Goal: Task Accomplishment & Management: Manage account settings

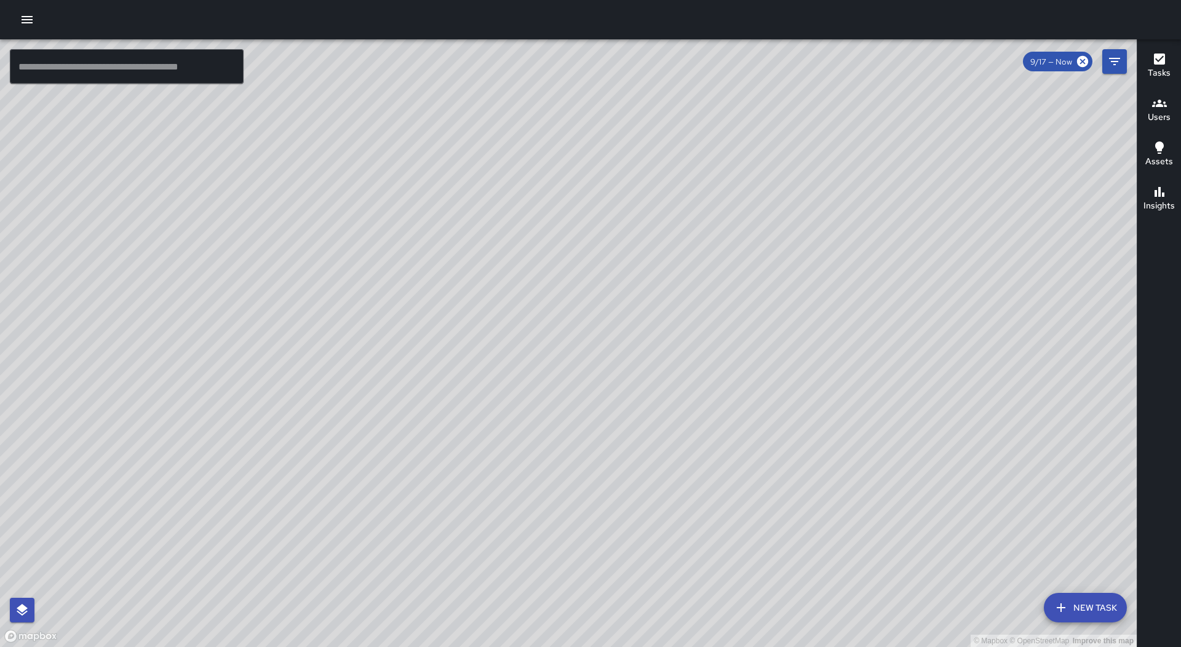
click at [24, 12] on button "button" at bounding box center [27, 19] width 25 height 25
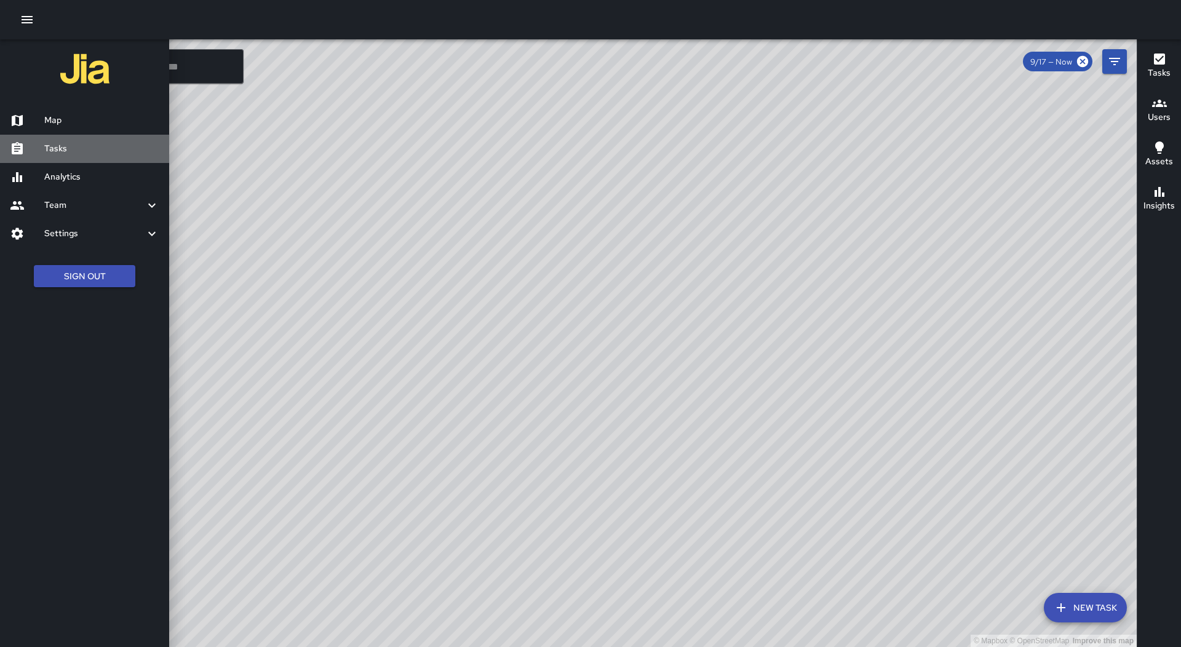
drag, startPoint x: 89, startPoint y: 138, endPoint x: 284, endPoint y: 153, distance: 195.5
click at [89, 138] on div "Tasks" at bounding box center [84, 149] width 169 height 28
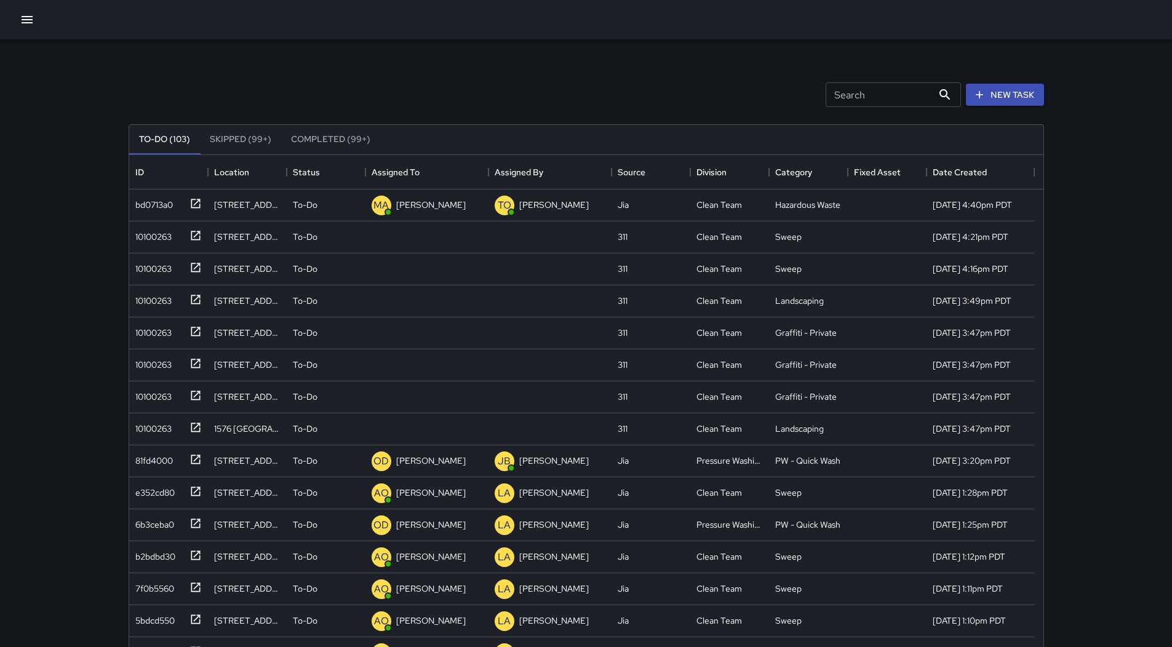
scroll to position [512, 905]
click at [435, 164] on div "Assigned To" at bounding box center [427, 172] width 17 height 17
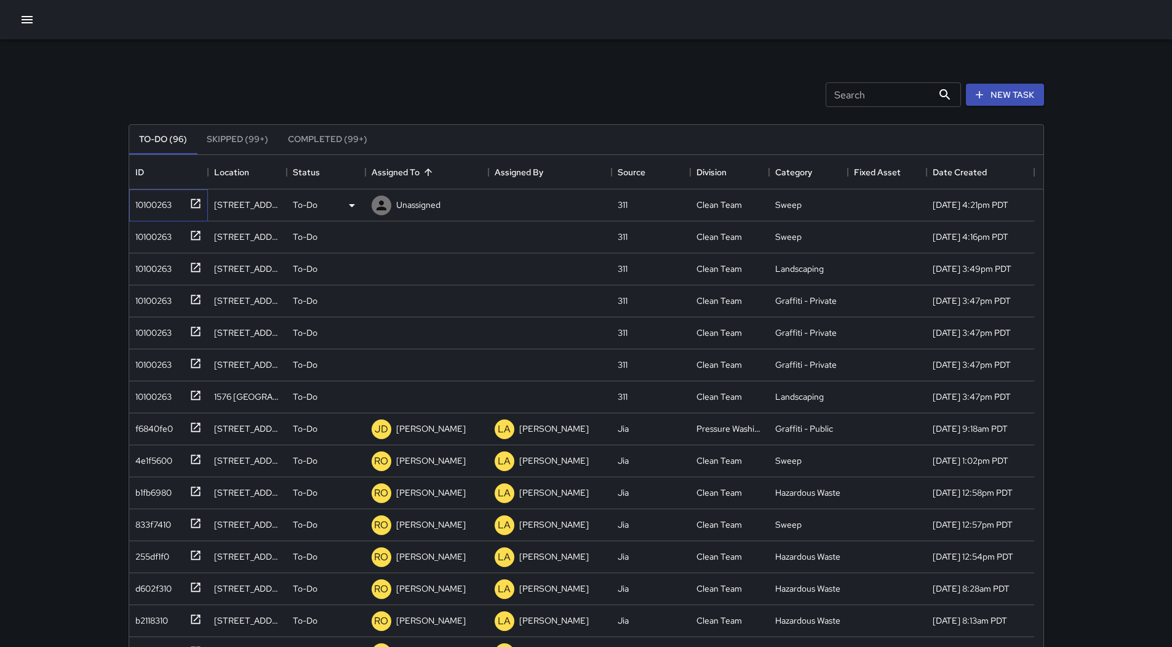
click at [181, 216] on div "10100263" at bounding box center [168, 205] width 79 height 32
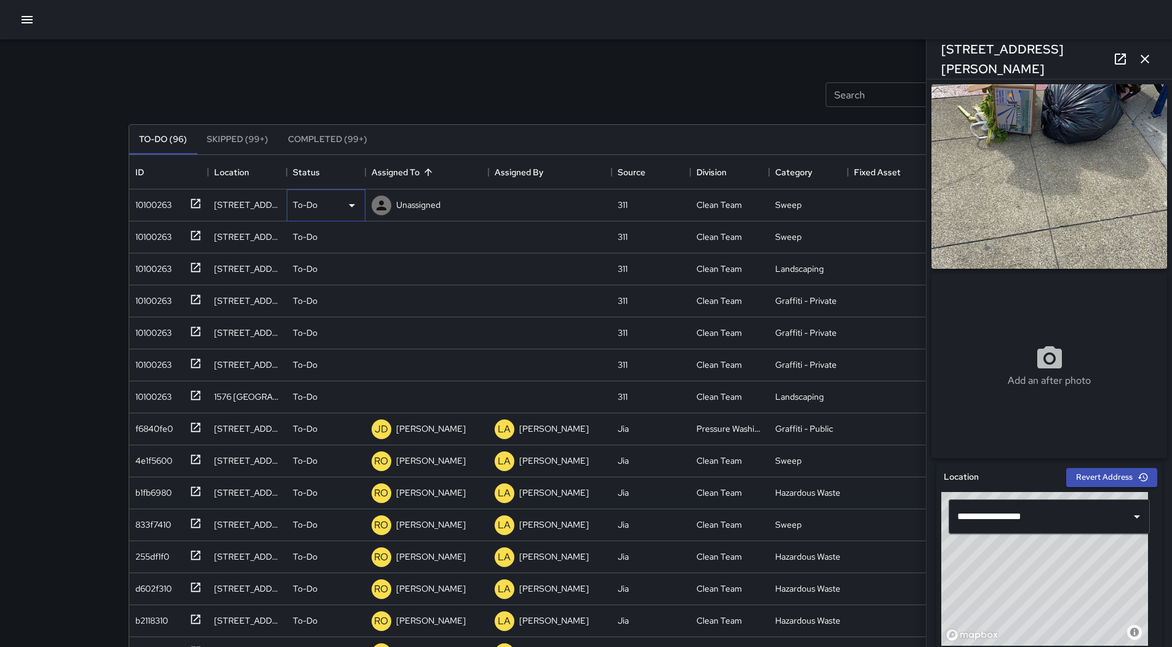
drag, startPoint x: 1001, startPoint y: 224, endPoint x: 344, endPoint y: 204, distance: 657.2
click at [344, 204] on div "To-Do" at bounding box center [326, 205] width 66 height 15
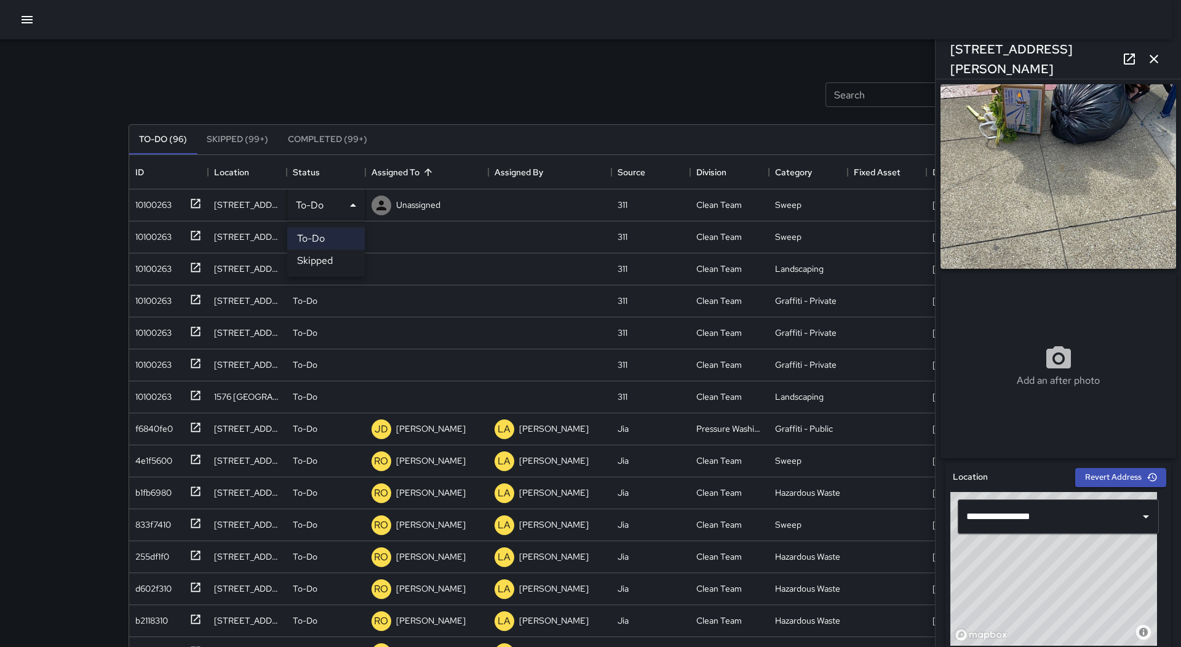
click at [336, 205] on div at bounding box center [590, 323] width 1181 height 647
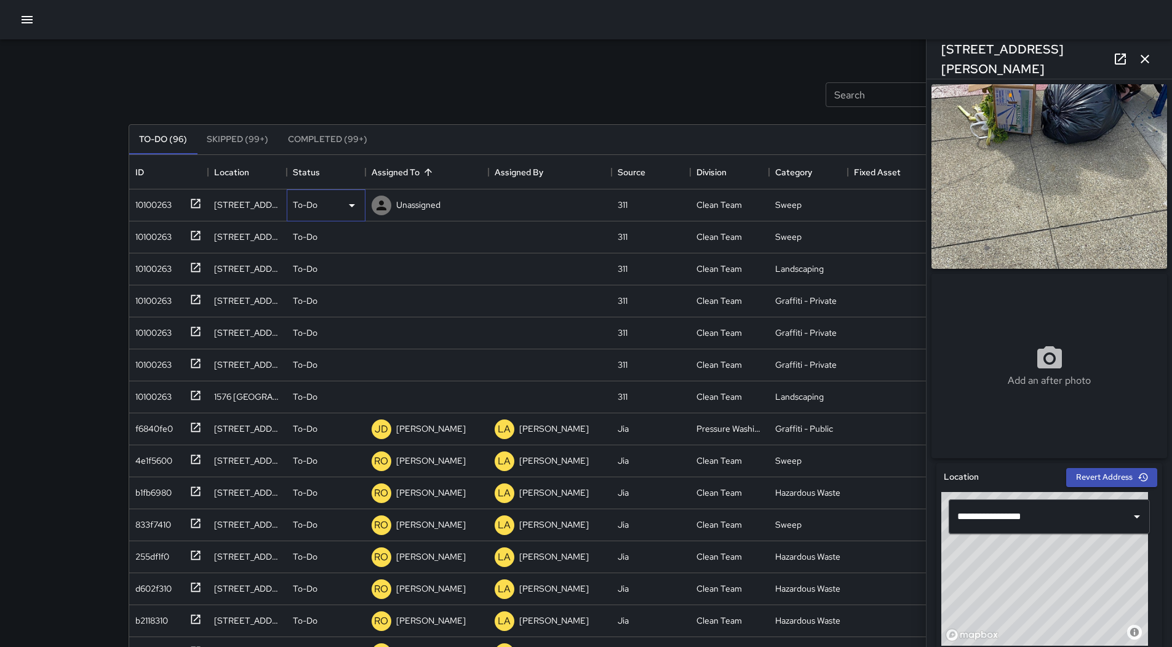
click at [336, 210] on div "To-Do" at bounding box center [326, 205] width 66 height 15
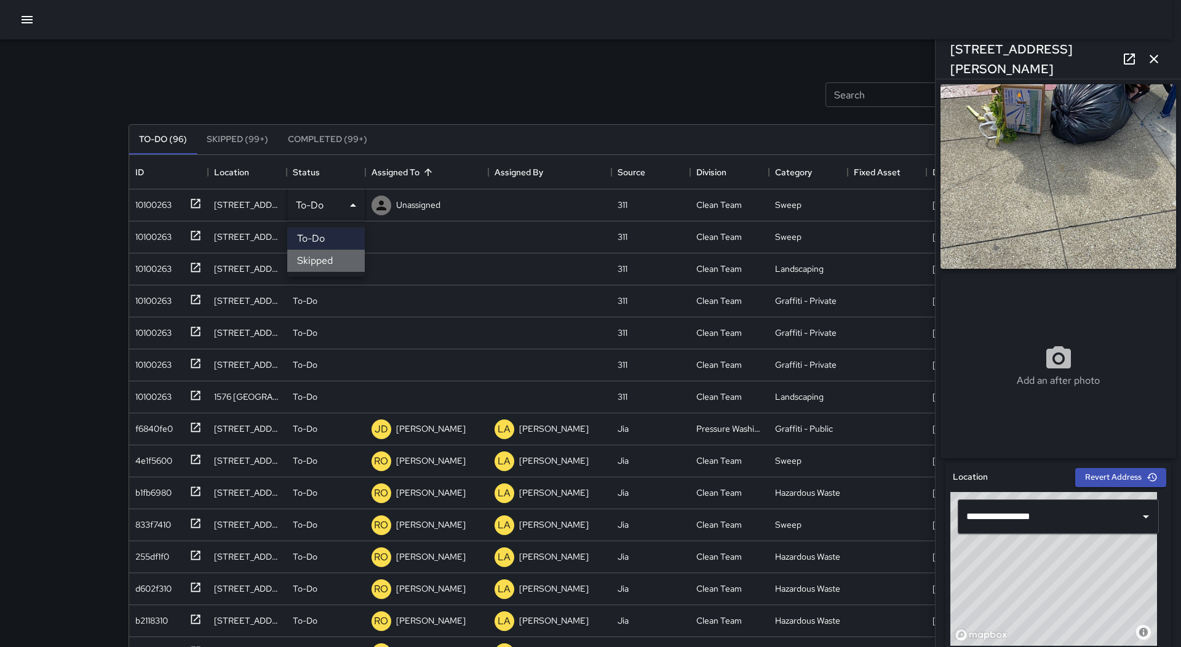
click at [330, 260] on li "Skipped" at bounding box center [325, 261] width 77 height 22
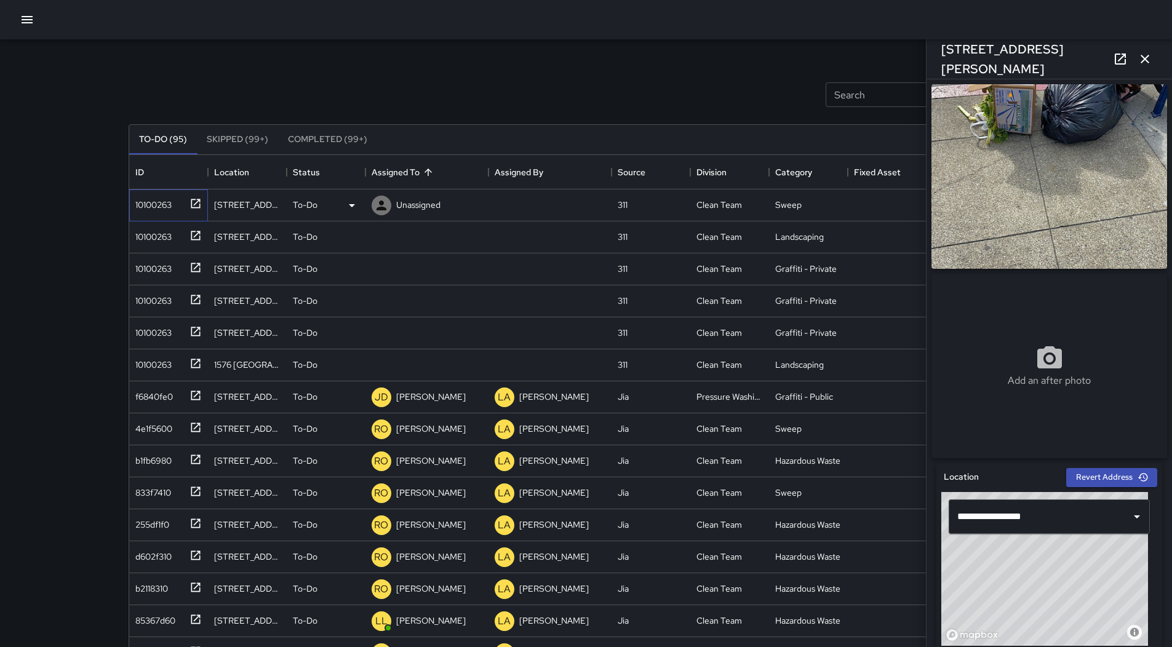
click at [136, 206] on div "10100263" at bounding box center [150, 202] width 41 height 17
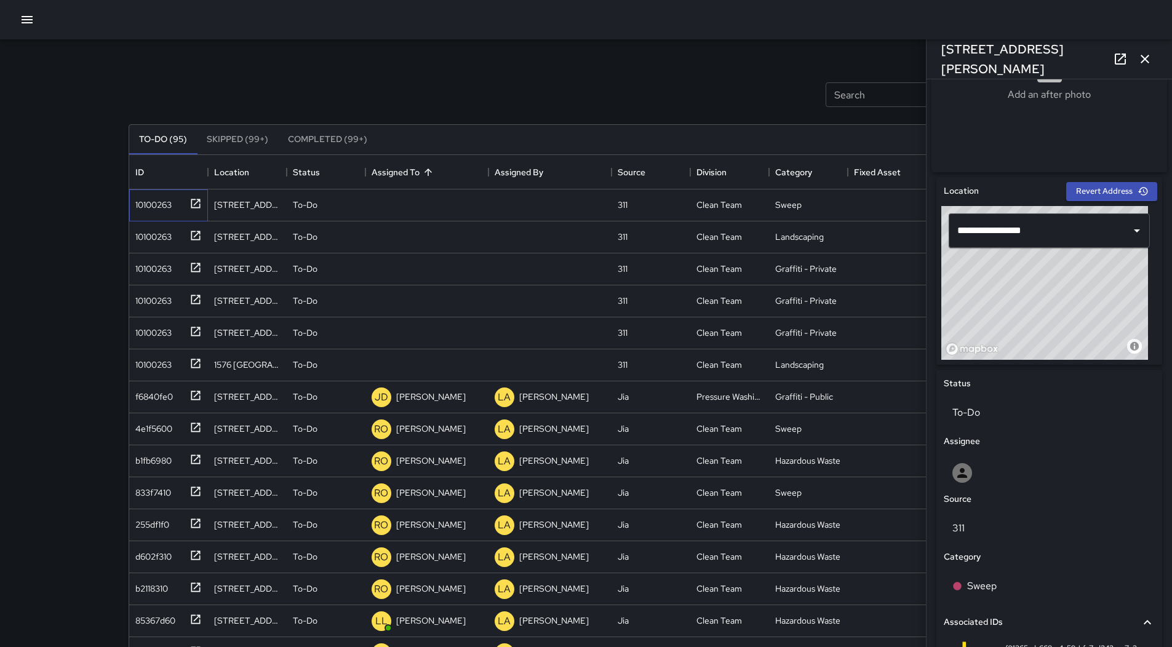
scroll to position [459, 0]
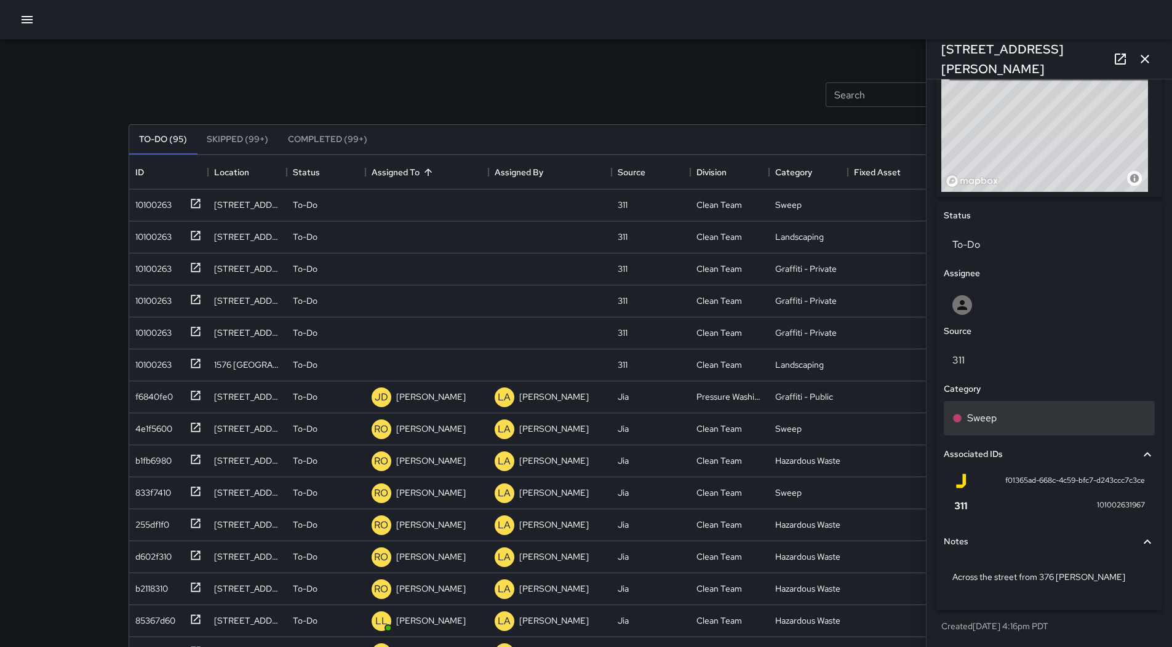
click at [1014, 416] on div "Sweep" at bounding box center [1049, 418] width 194 height 15
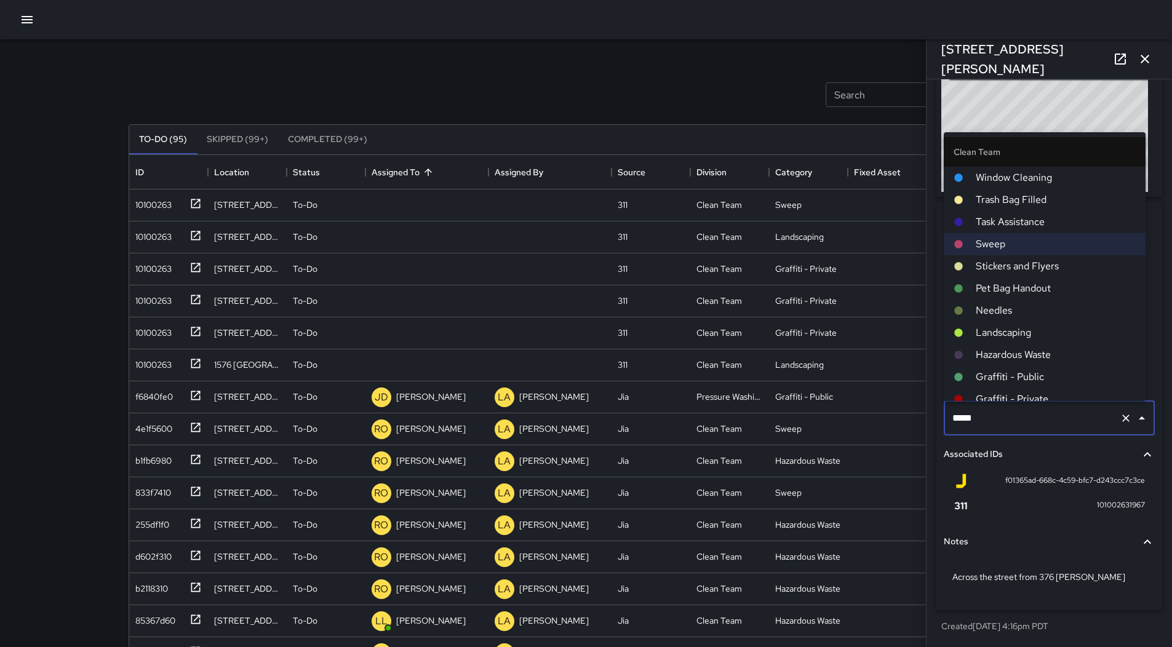
drag, startPoint x: 1021, startPoint y: 356, endPoint x: 1029, endPoint y: 337, distance: 20.7
click at [1021, 357] on span "Hazardous Waste" at bounding box center [1055, 355] width 160 height 15
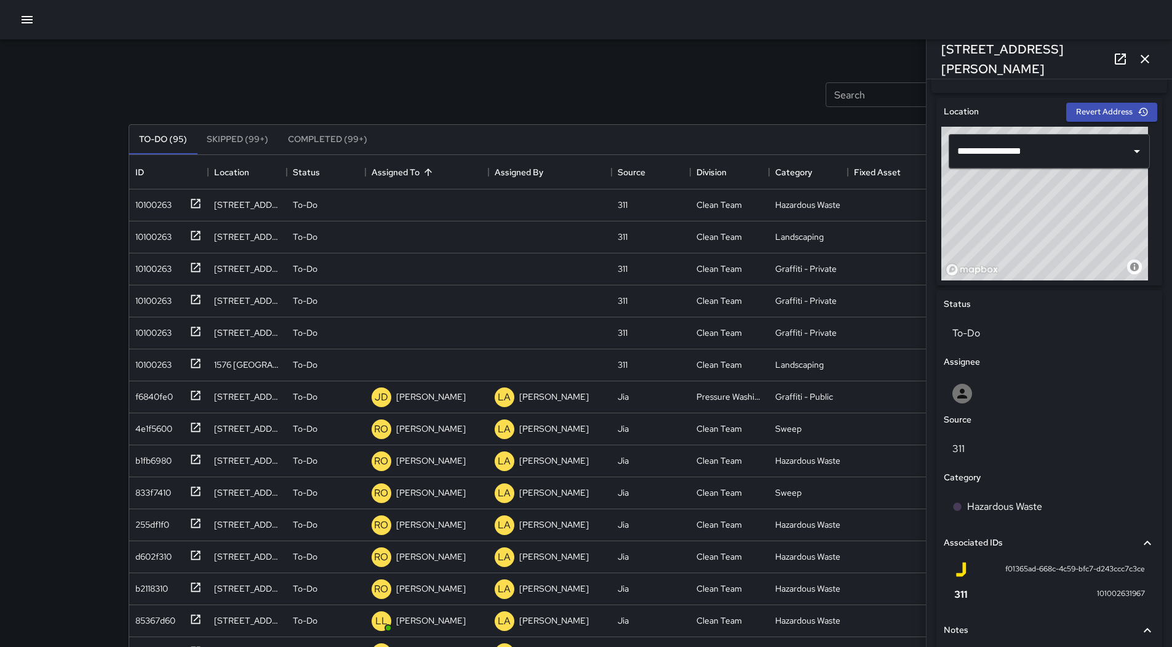
scroll to position [369, 0]
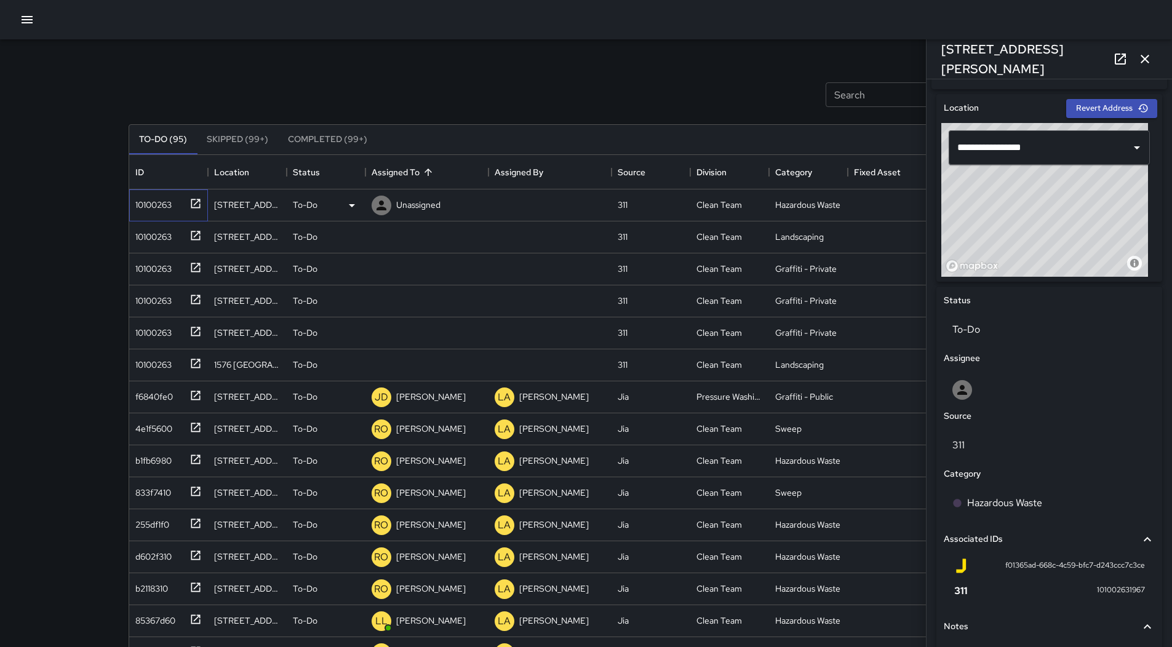
click at [158, 207] on div "10100263" at bounding box center [150, 202] width 41 height 17
click at [459, 205] on div "Unassigned" at bounding box center [426, 205] width 123 height 32
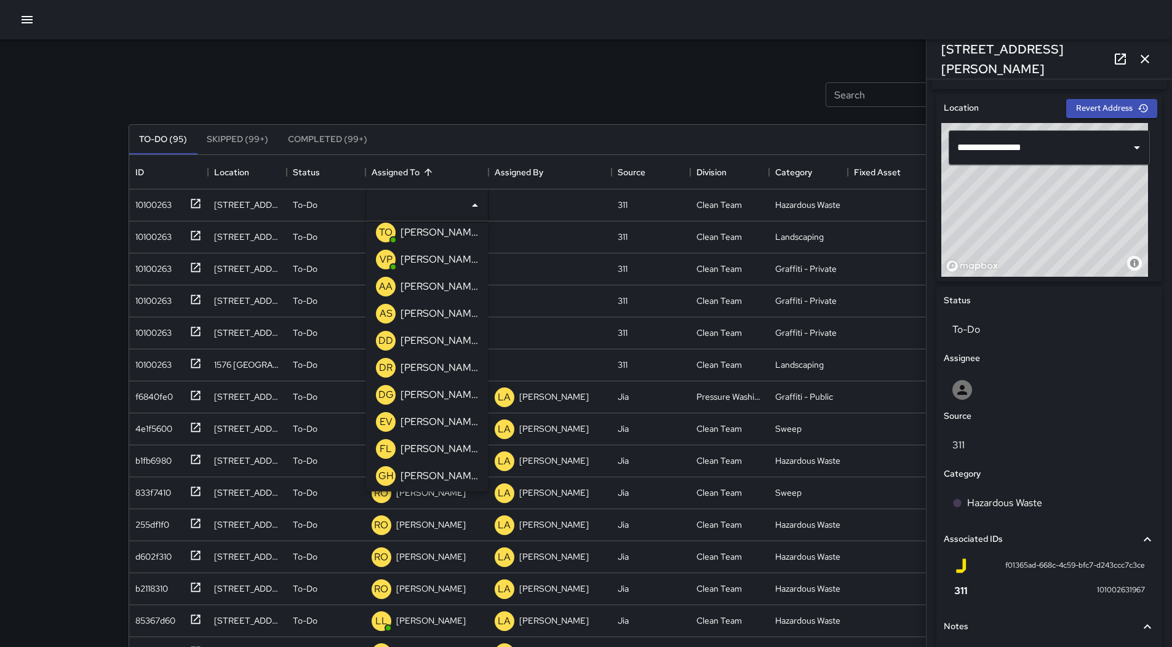
scroll to position [308, 0]
click at [439, 333] on p "[PERSON_NAME]" at bounding box center [438, 339] width 77 height 15
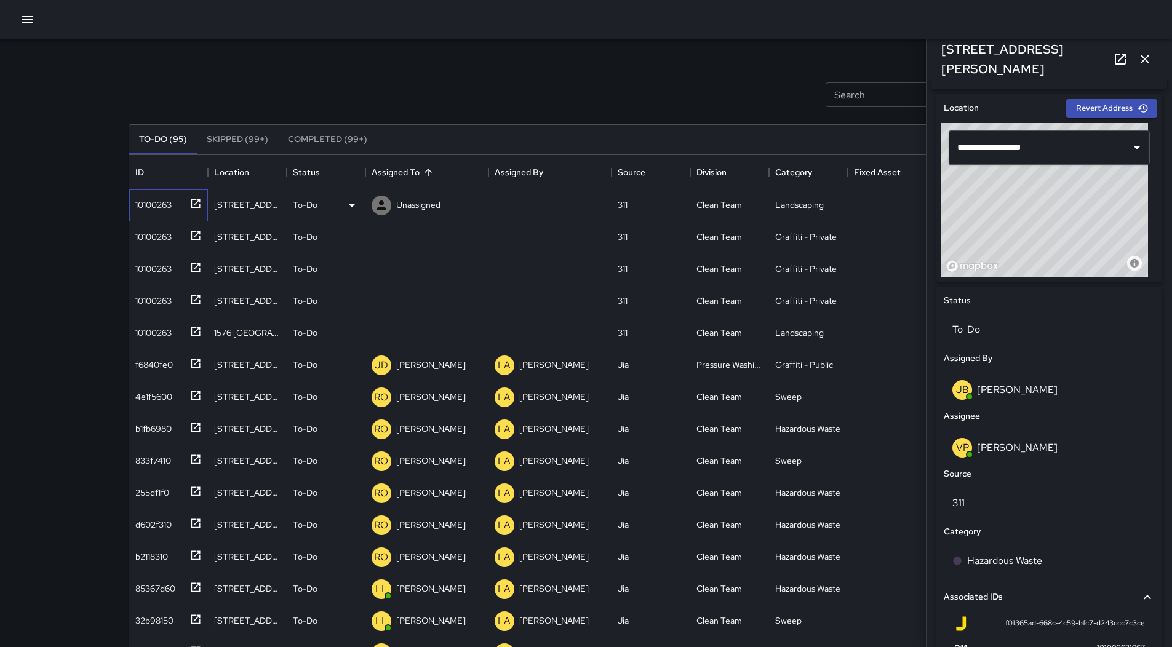
click at [159, 209] on div "10100263" at bounding box center [150, 202] width 41 height 17
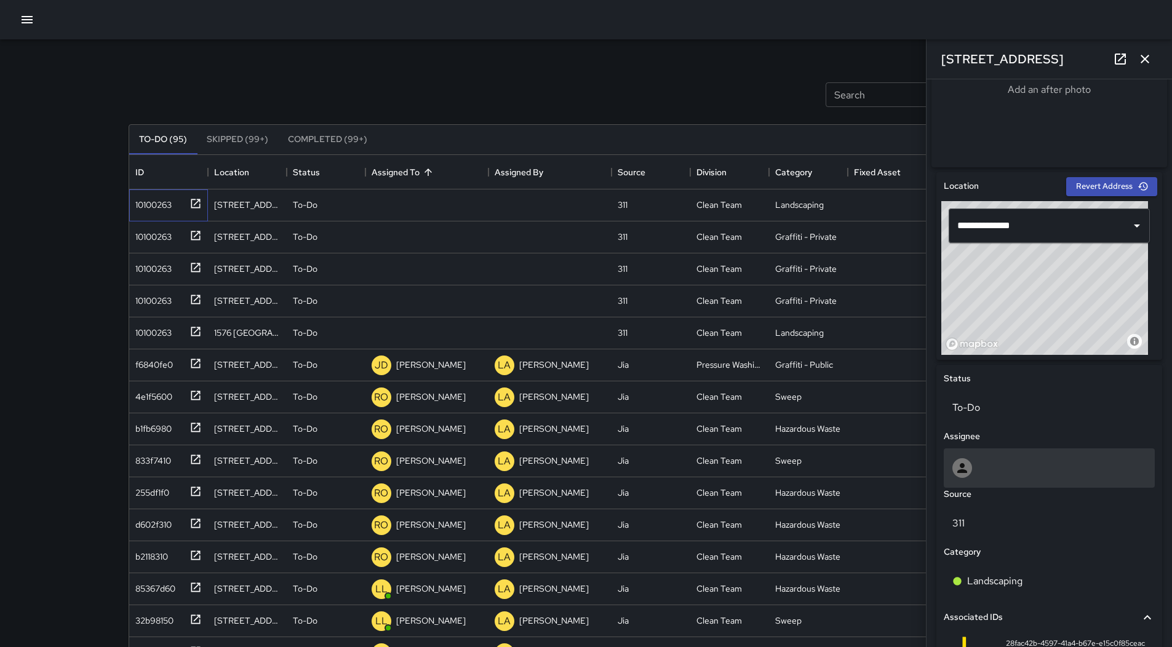
scroll to position [492, 0]
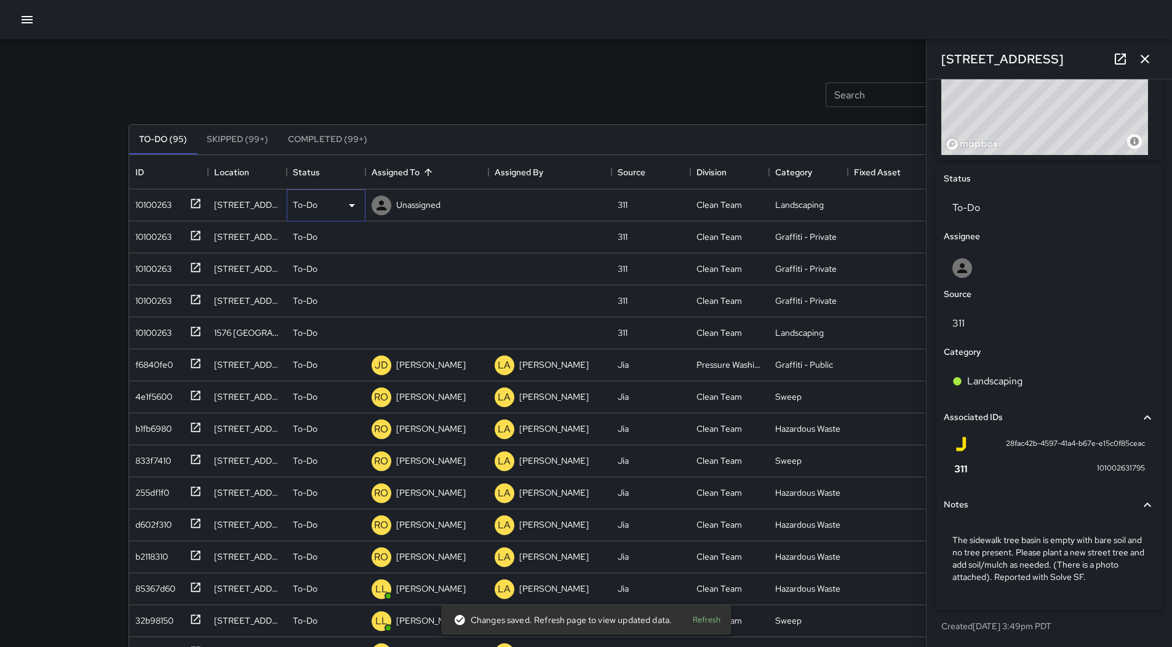
click at [339, 204] on div "To-Do" at bounding box center [326, 205] width 66 height 15
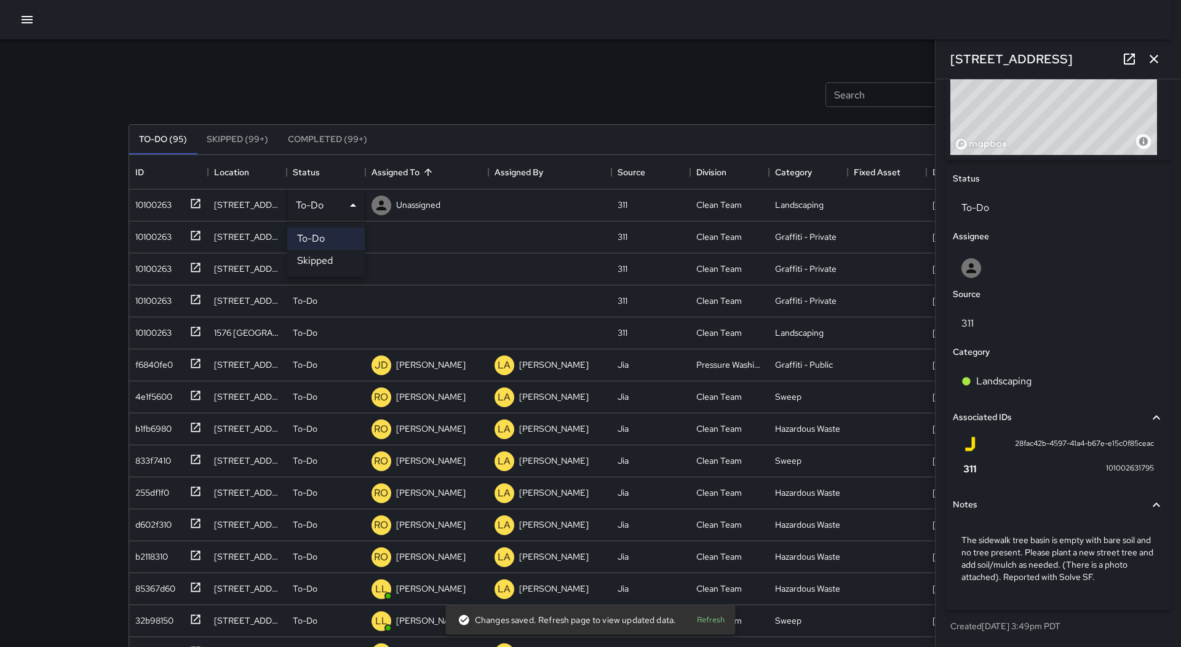
click at [330, 260] on li "Skipped" at bounding box center [325, 261] width 77 height 22
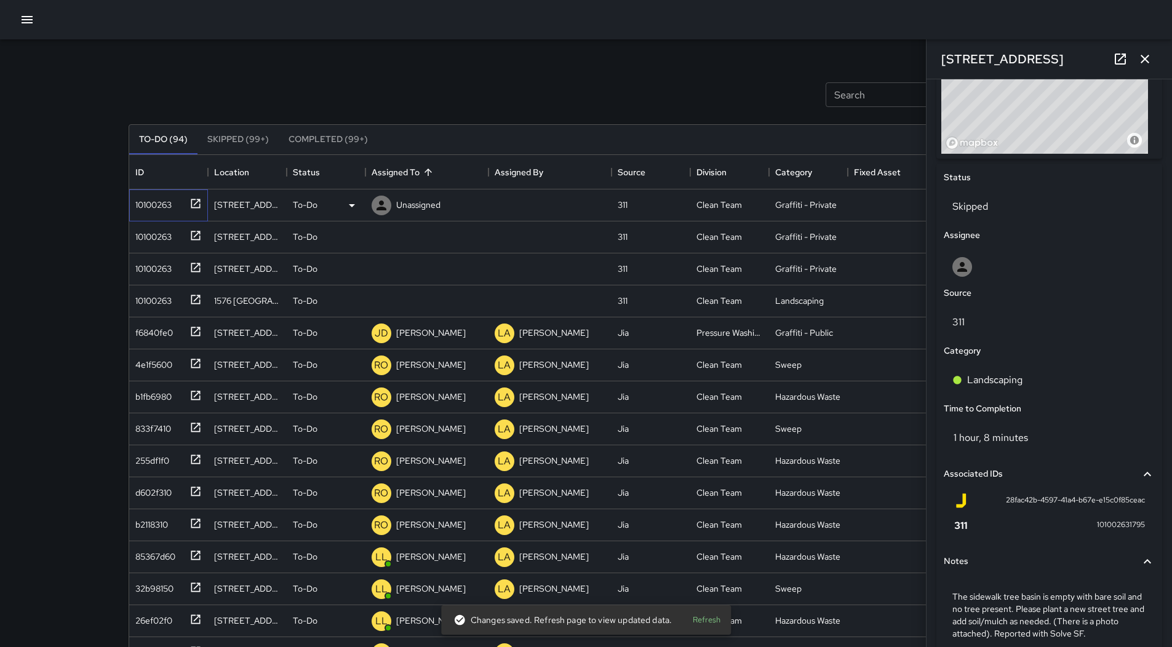
click at [155, 213] on div "10100263" at bounding box center [168, 205] width 79 height 32
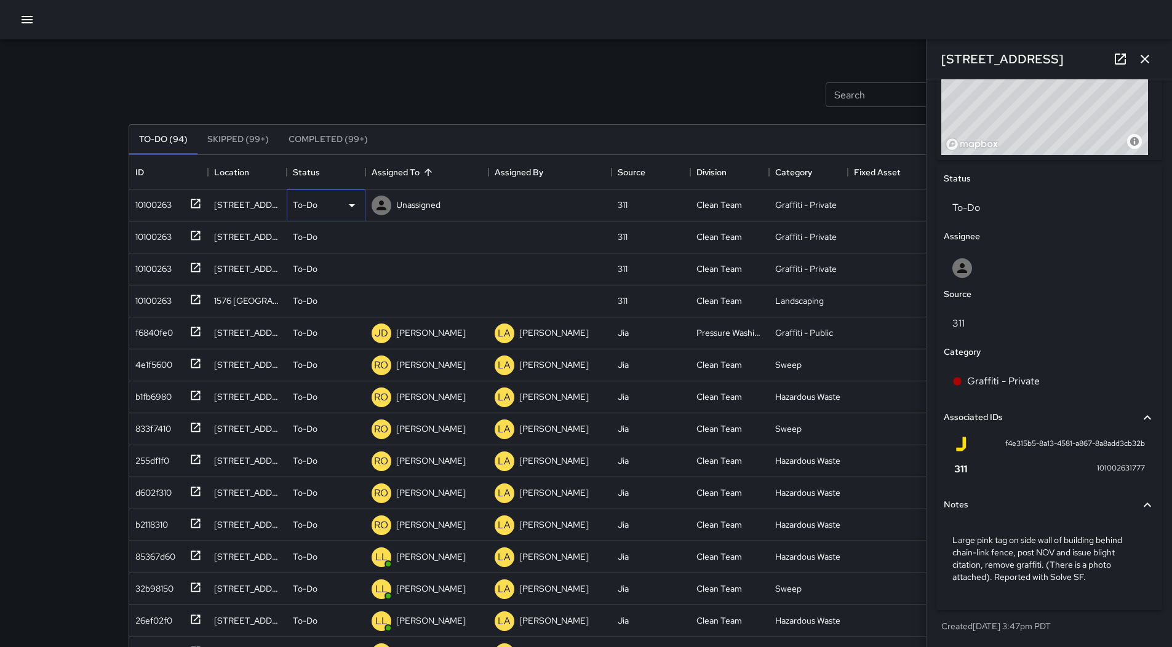
click at [340, 207] on div "To-Do" at bounding box center [326, 205] width 66 height 15
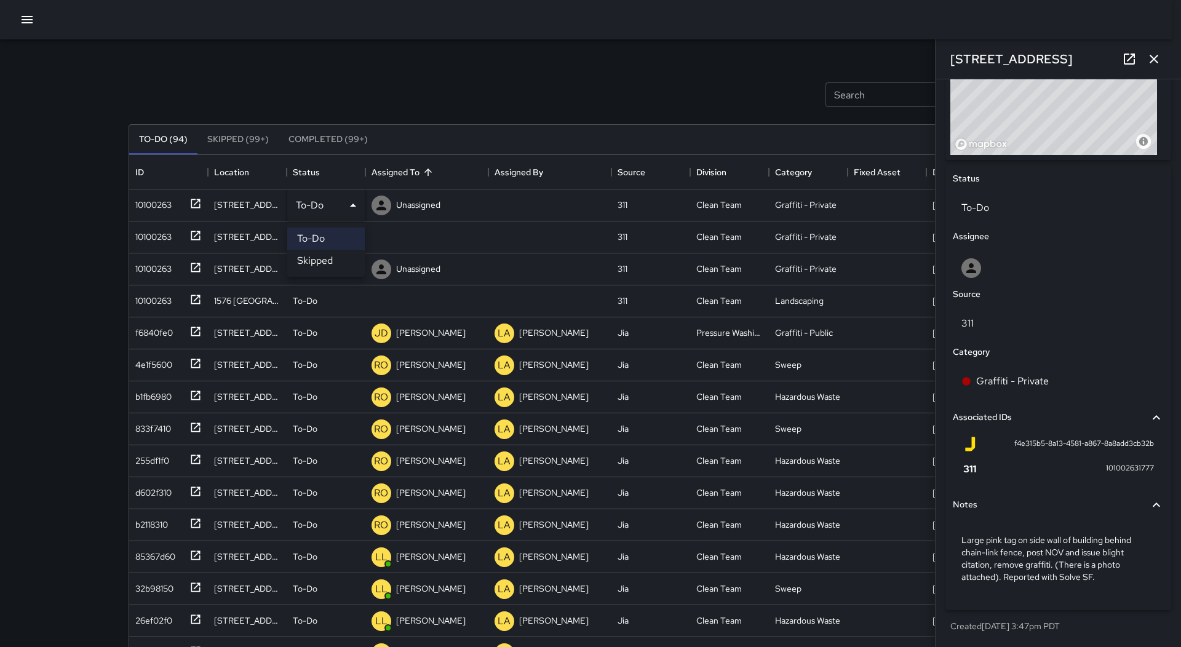
click at [327, 257] on li "Skipped" at bounding box center [325, 261] width 77 height 22
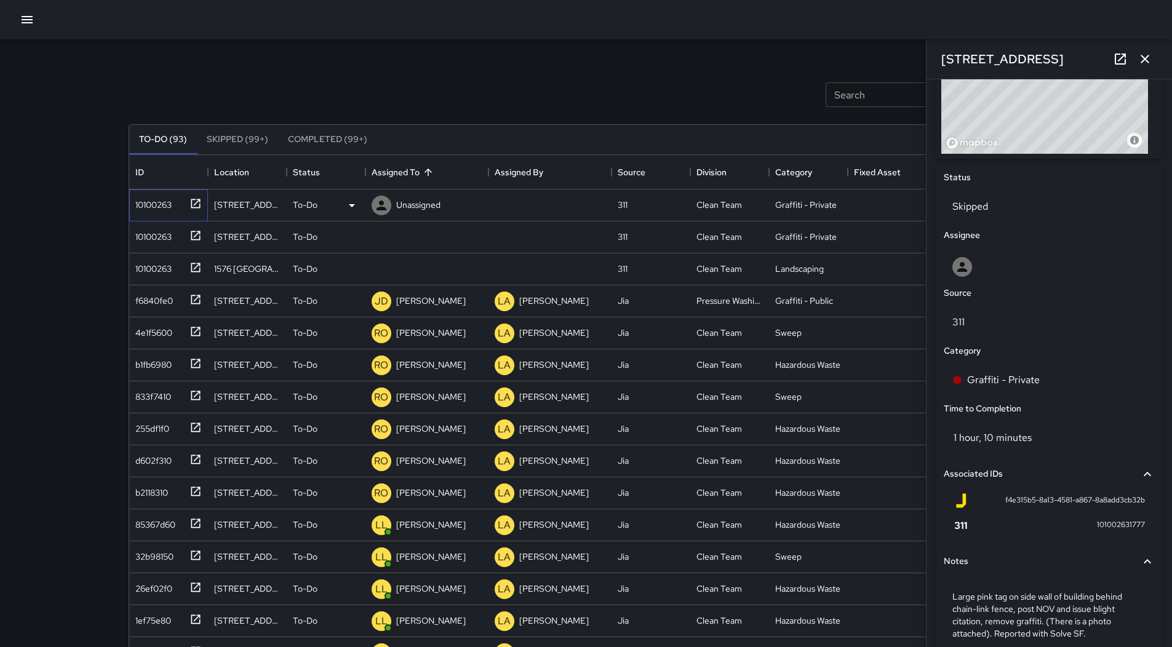
click at [148, 206] on div "10100263" at bounding box center [150, 202] width 41 height 17
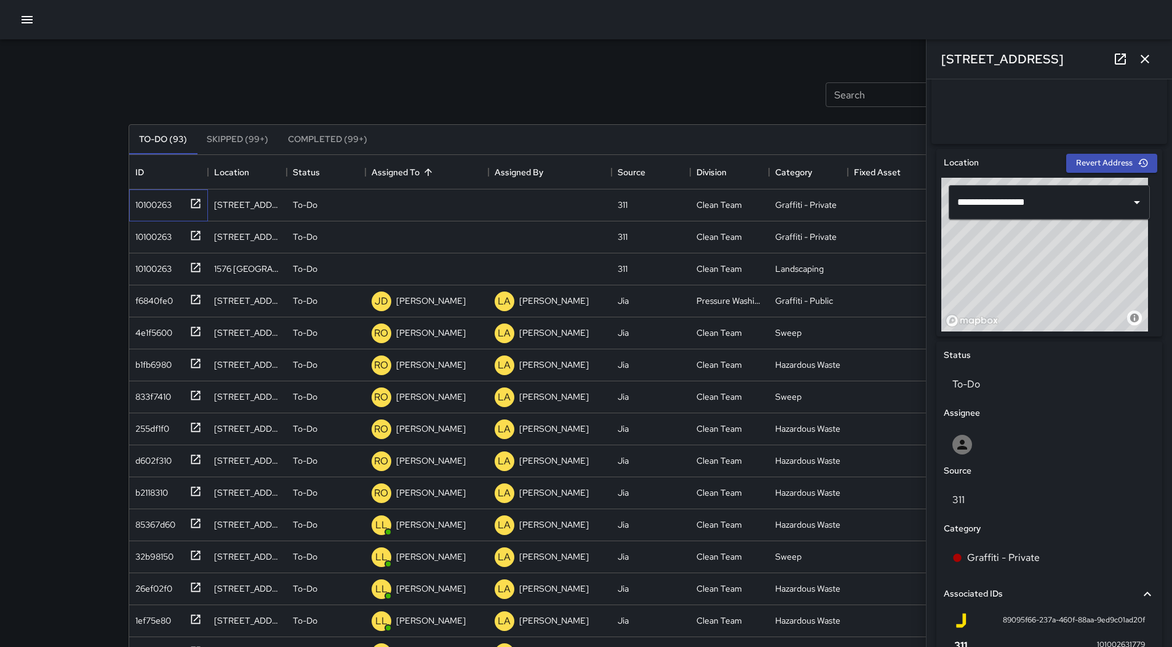
scroll to position [311, 0]
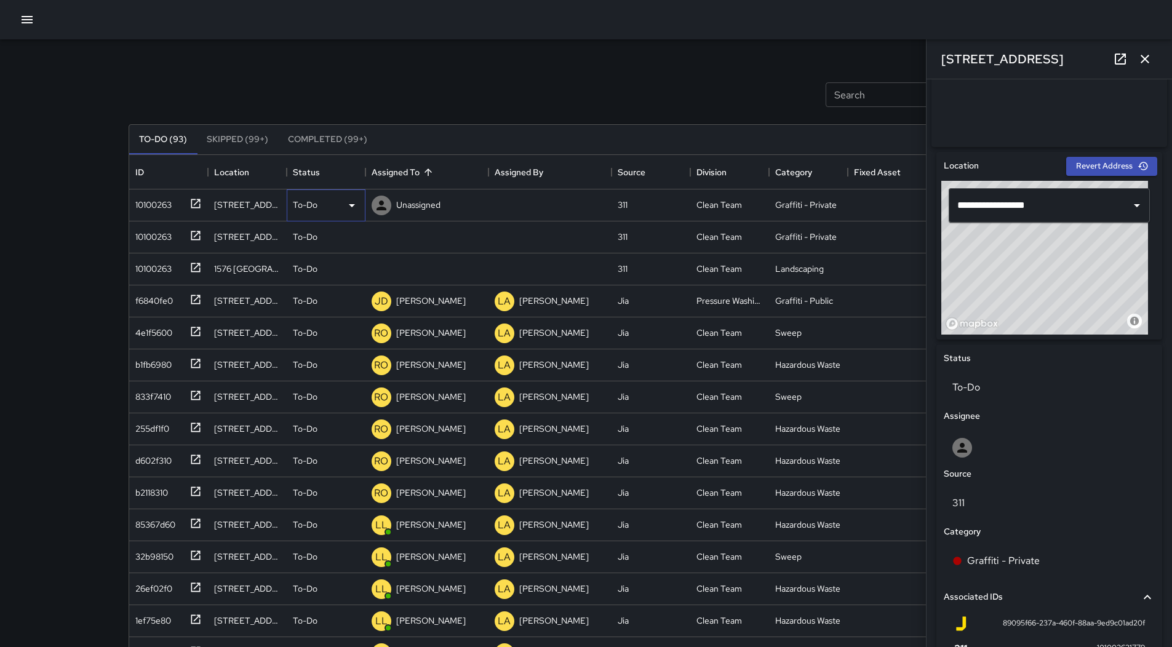
click at [348, 204] on icon at bounding box center [351, 205] width 15 height 15
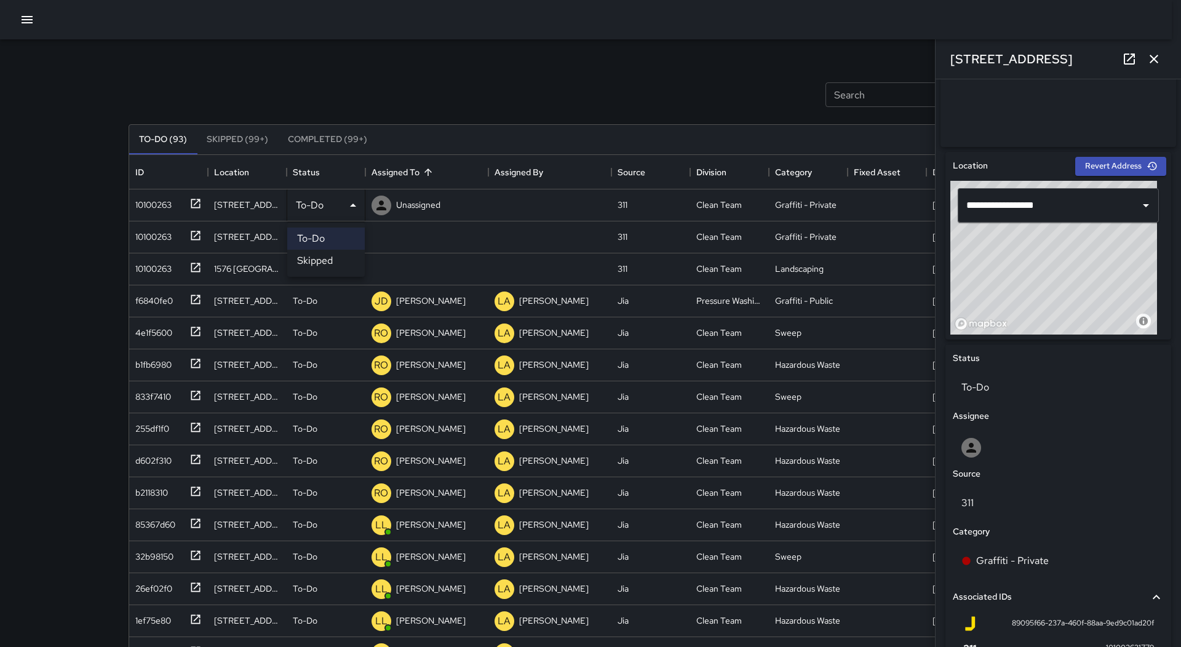
click at [336, 260] on li "Skipped" at bounding box center [325, 261] width 77 height 22
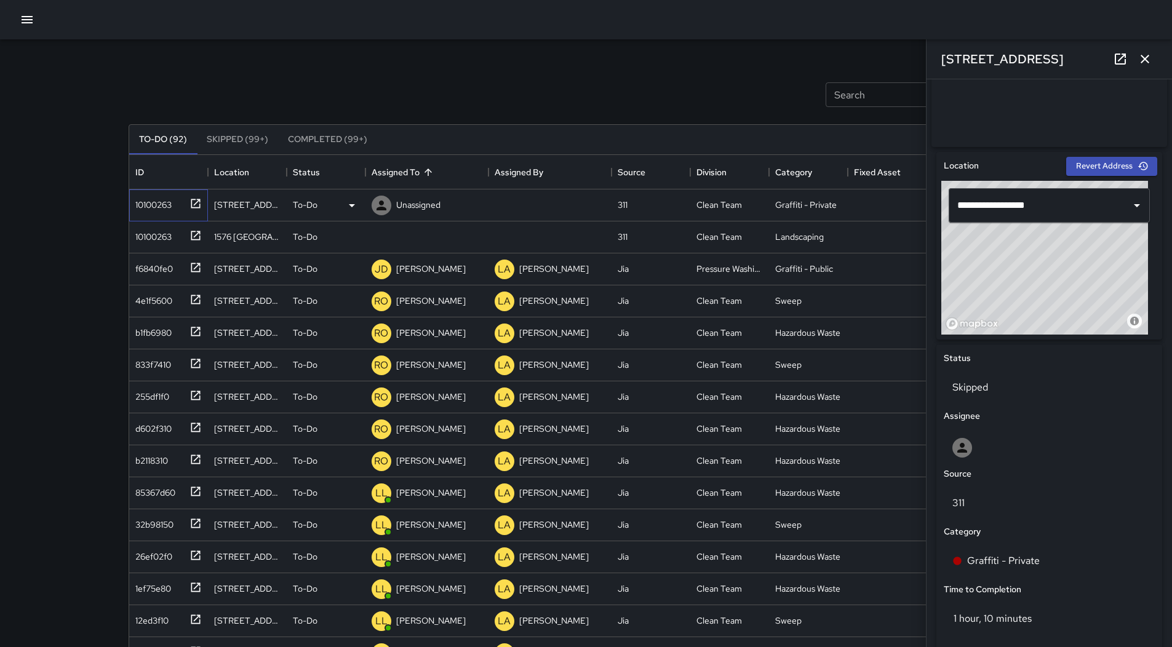
click at [174, 218] on div "10100263" at bounding box center [168, 205] width 79 height 32
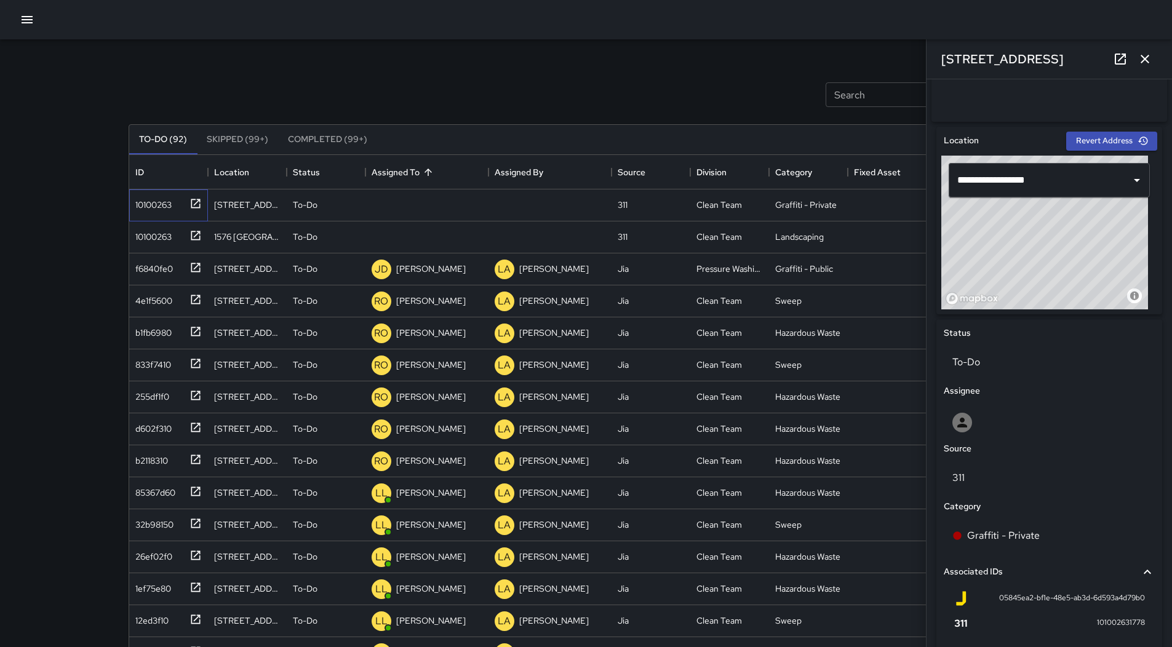
scroll to position [308, 0]
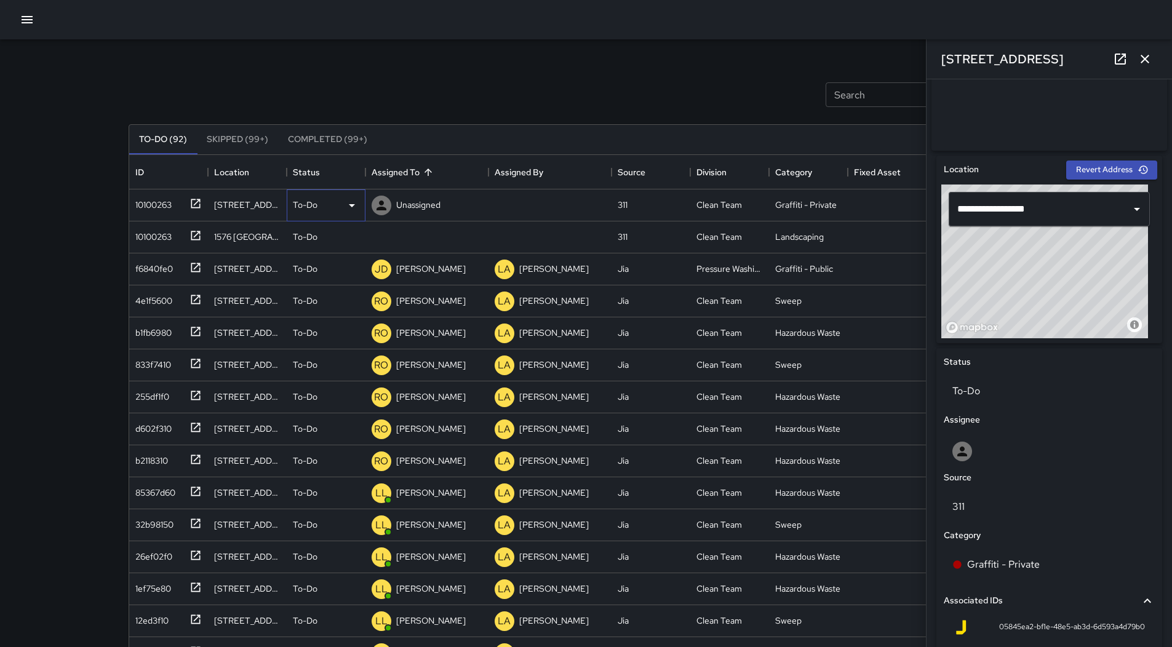
click at [338, 204] on div "To-Do" at bounding box center [326, 205] width 66 height 15
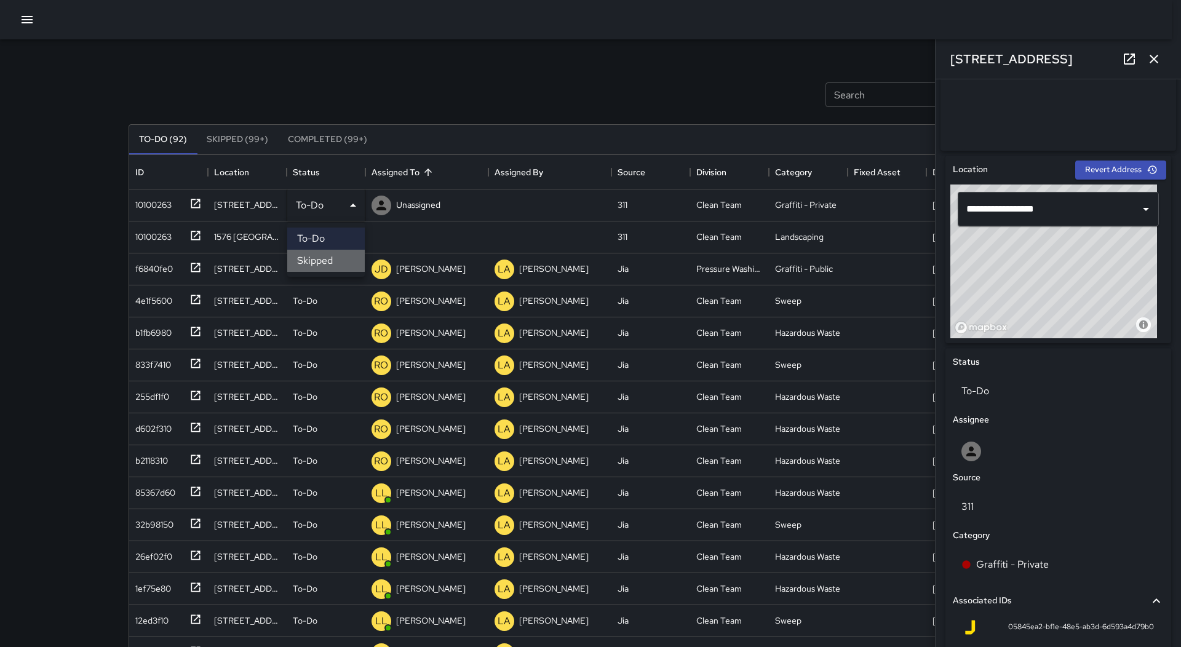
drag, startPoint x: 323, startPoint y: 258, endPoint x: 217, endPoint y: 242, distance: 107.0
click at [322, 258] on li "Skipped" at bounding box center [325, 261] width 77 height 22
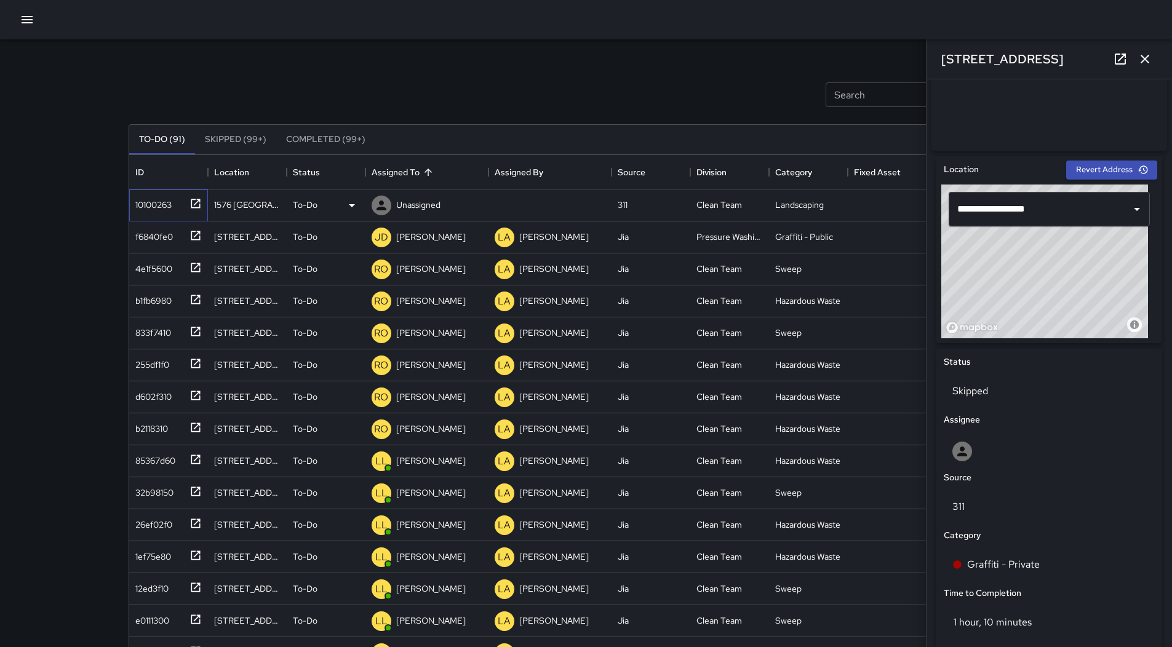
click at [141, 218] on div "10100263" at bounding box center [168, 205] width 79 height 32
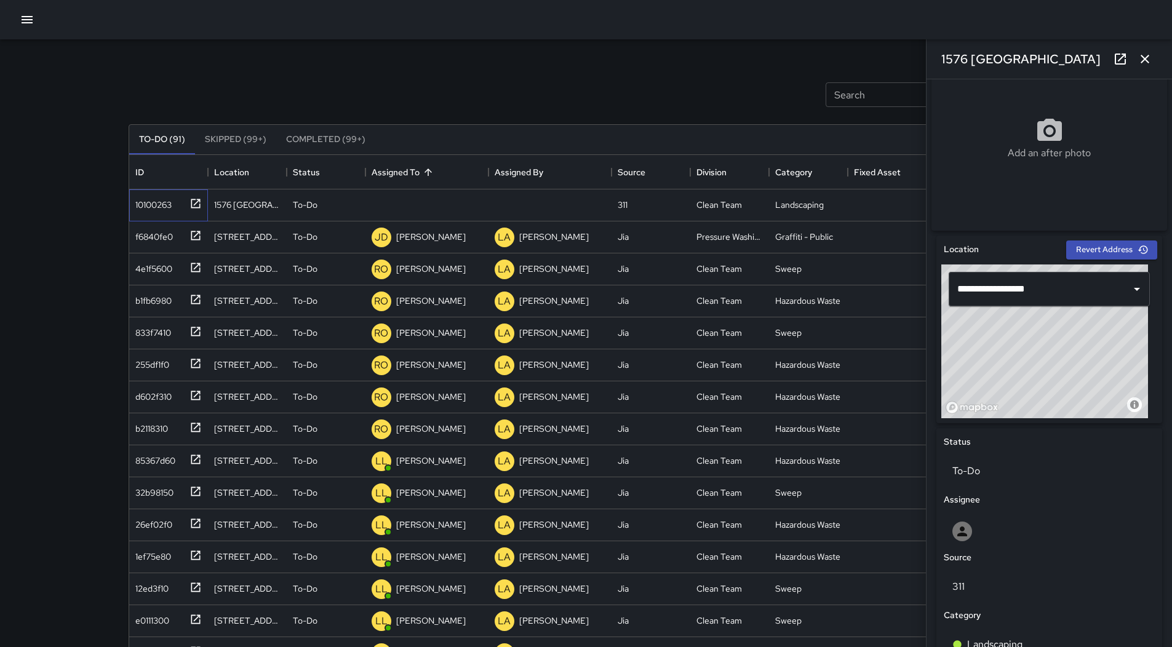
scroll to position [492, 0]
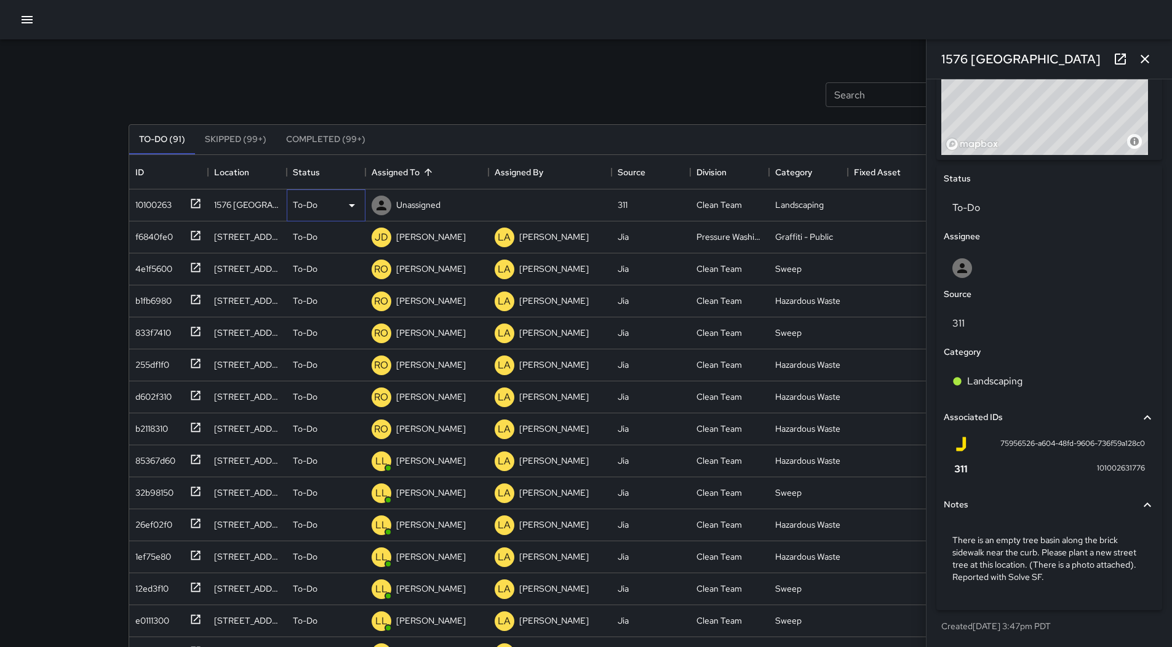
click at [354, 208] on icon at bounding box center [351, 205] width 15 height 15
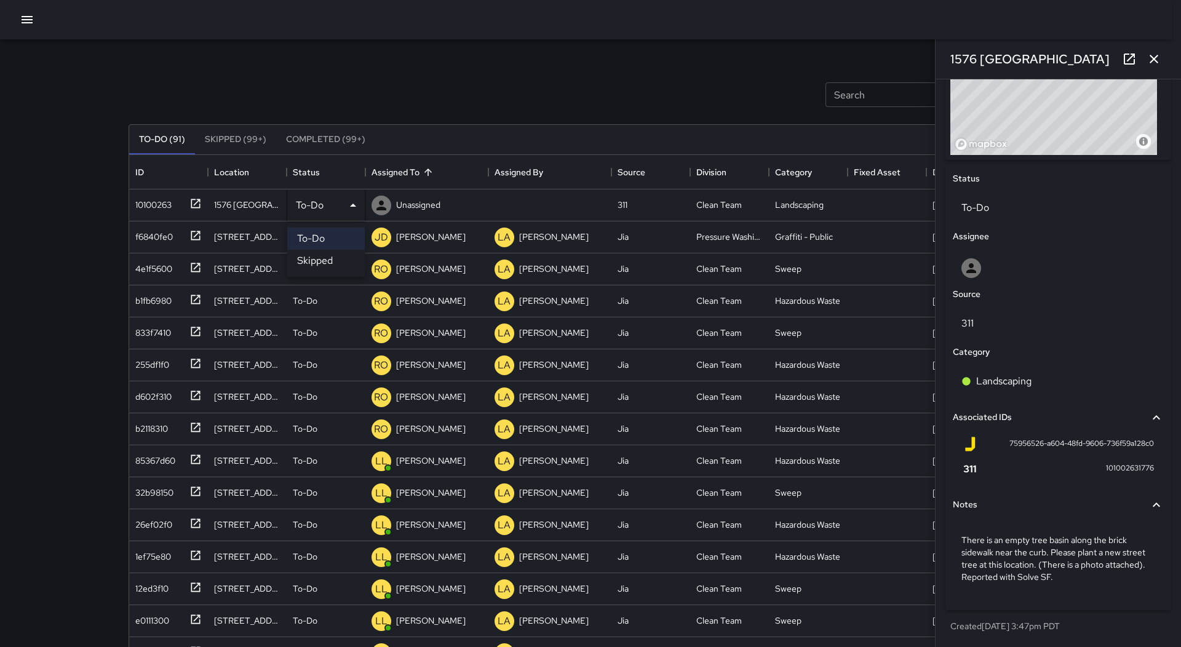
click at [324, 262] on li "Skipped" at bounding box center [325, 261] width 77 height 22
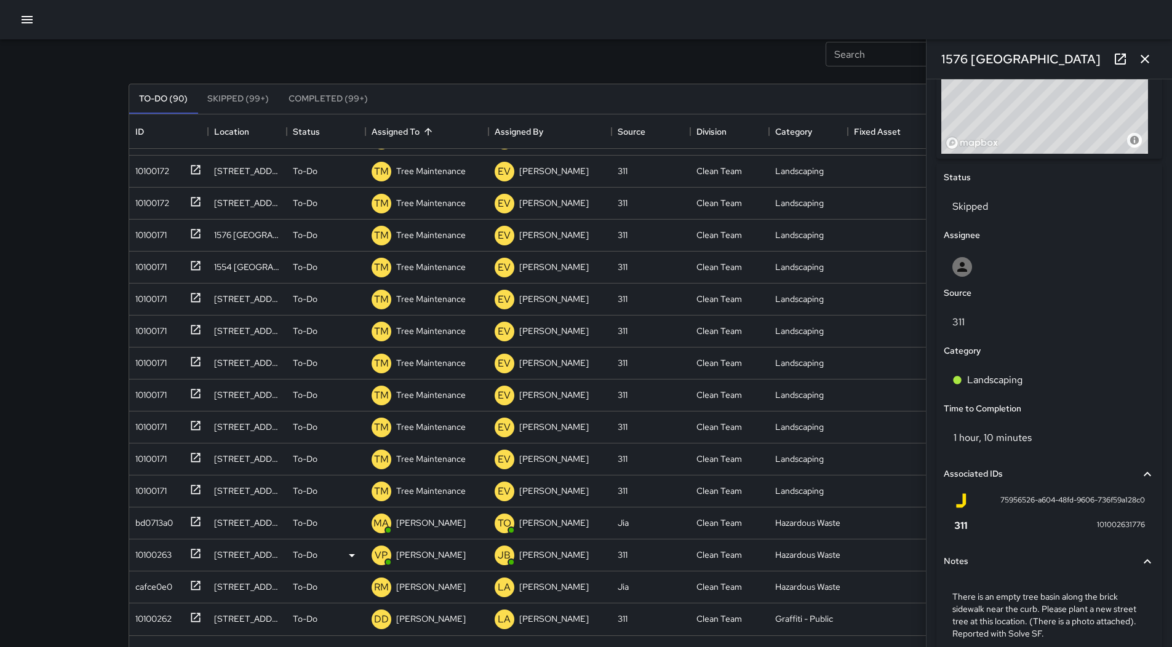
scroll to position [79, 0]
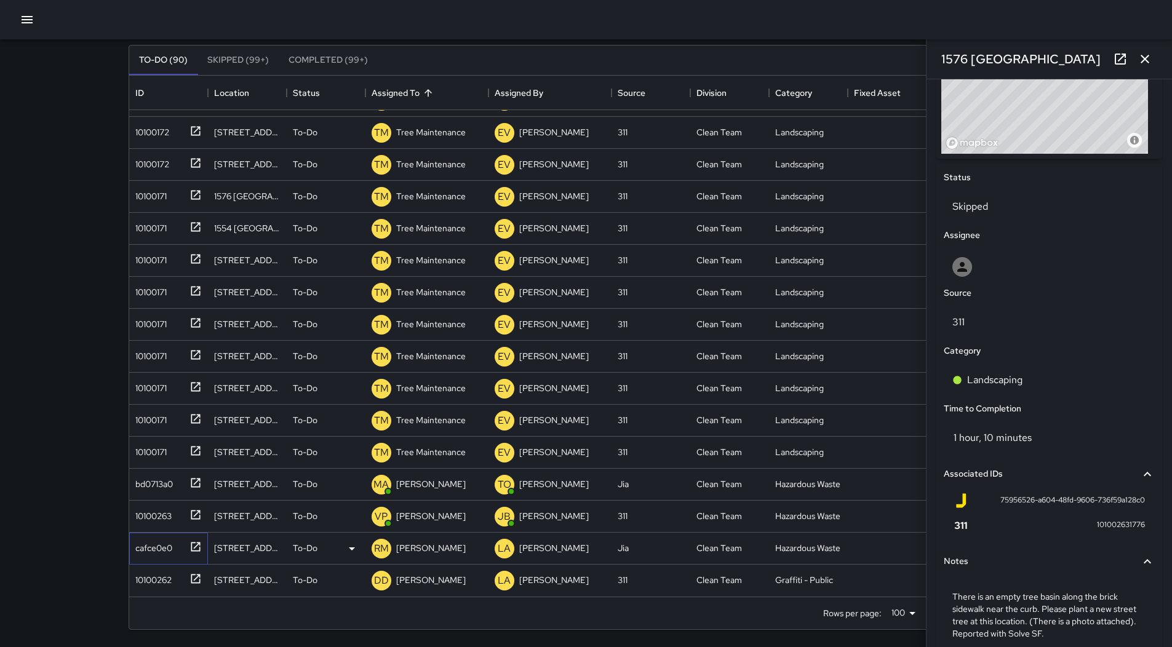
click at [149, 538] on div "cafce0e0" at bounding box center [151, 545] width 42 height 17
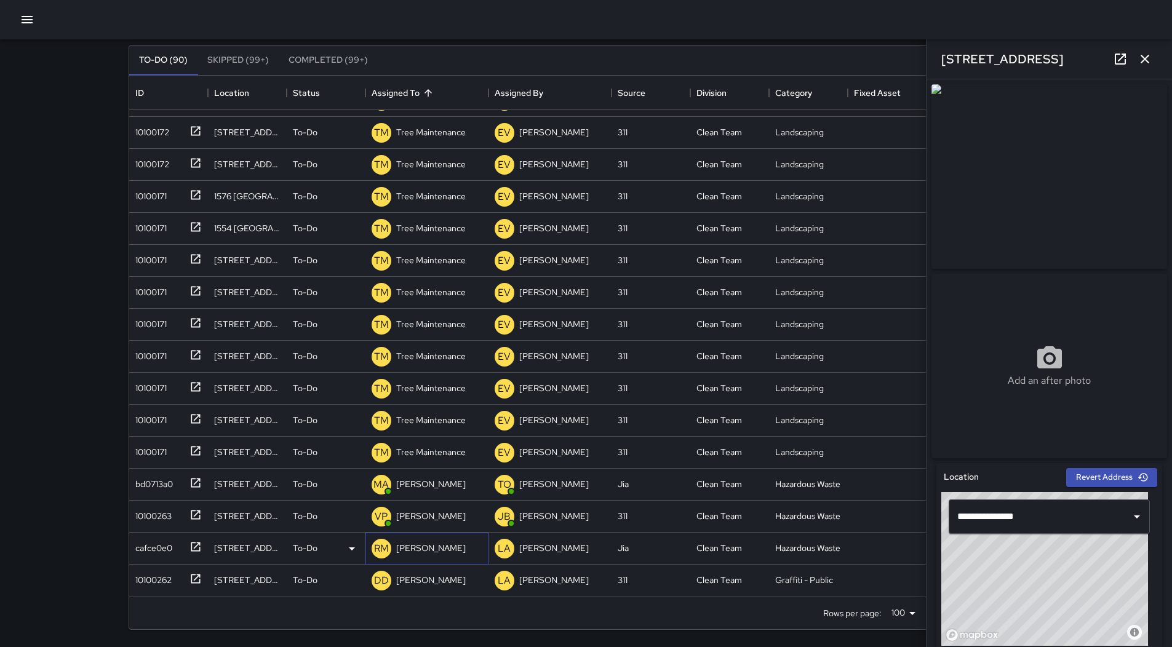
click at [431, 547] on p "[PERSON_NAME]" at bounding box center [431, 548] width 70 height 12
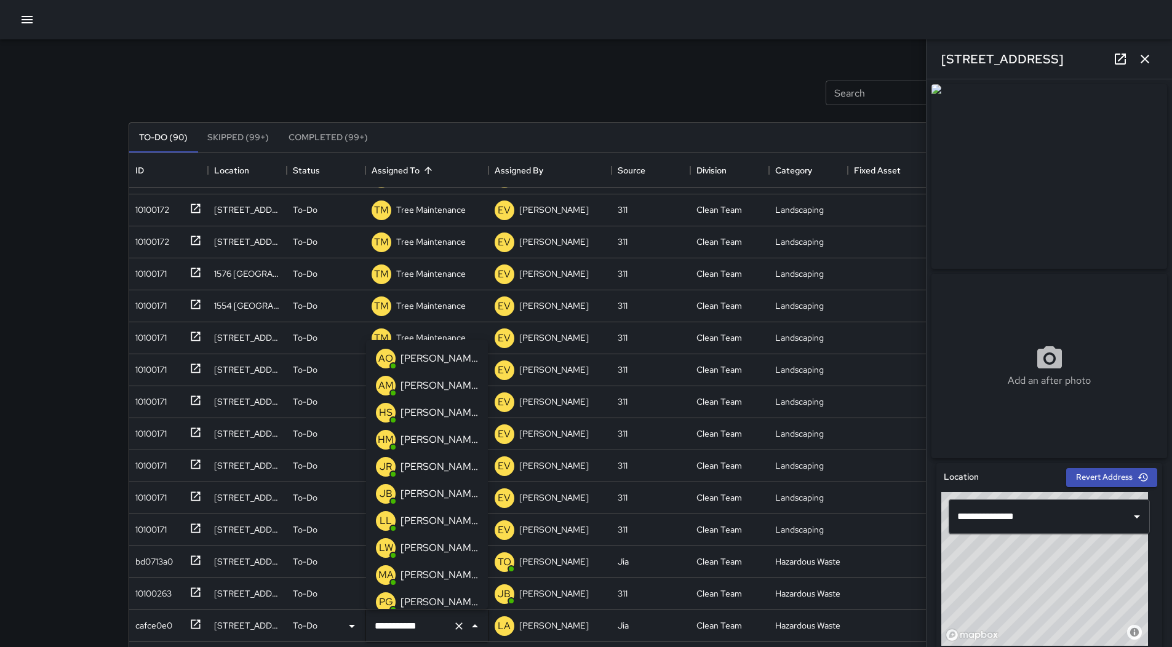
scroll to position [0, 0]
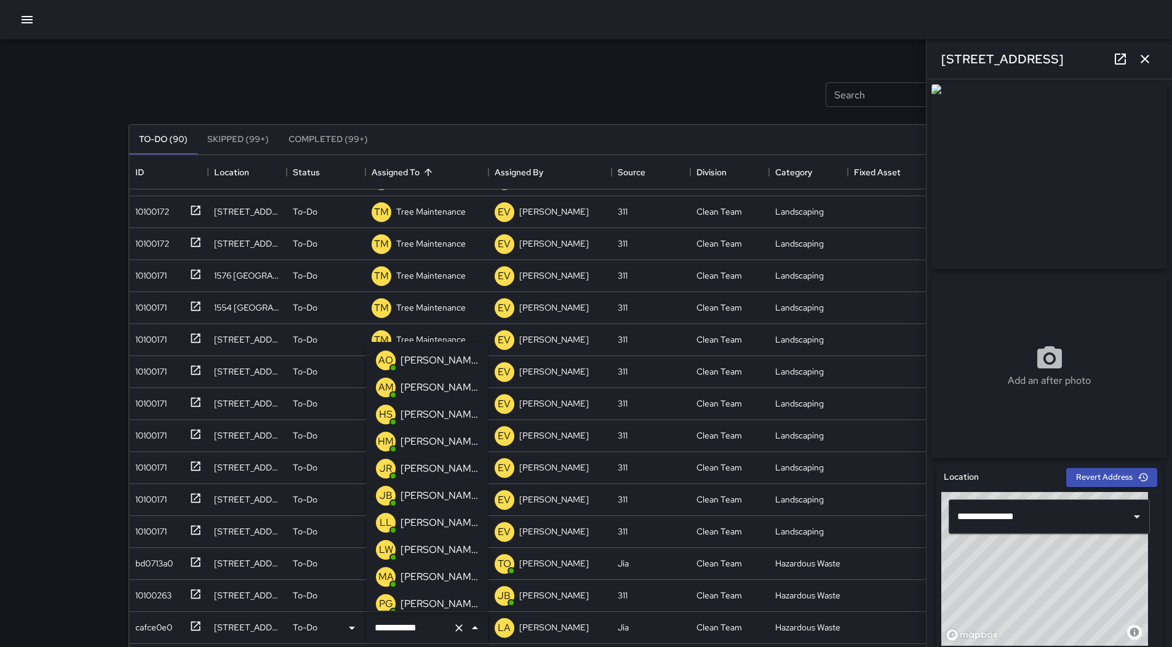
click at [425, 358] on p "[PERSON_NAME]" at bounding box center [438, 360] width 77 height 15
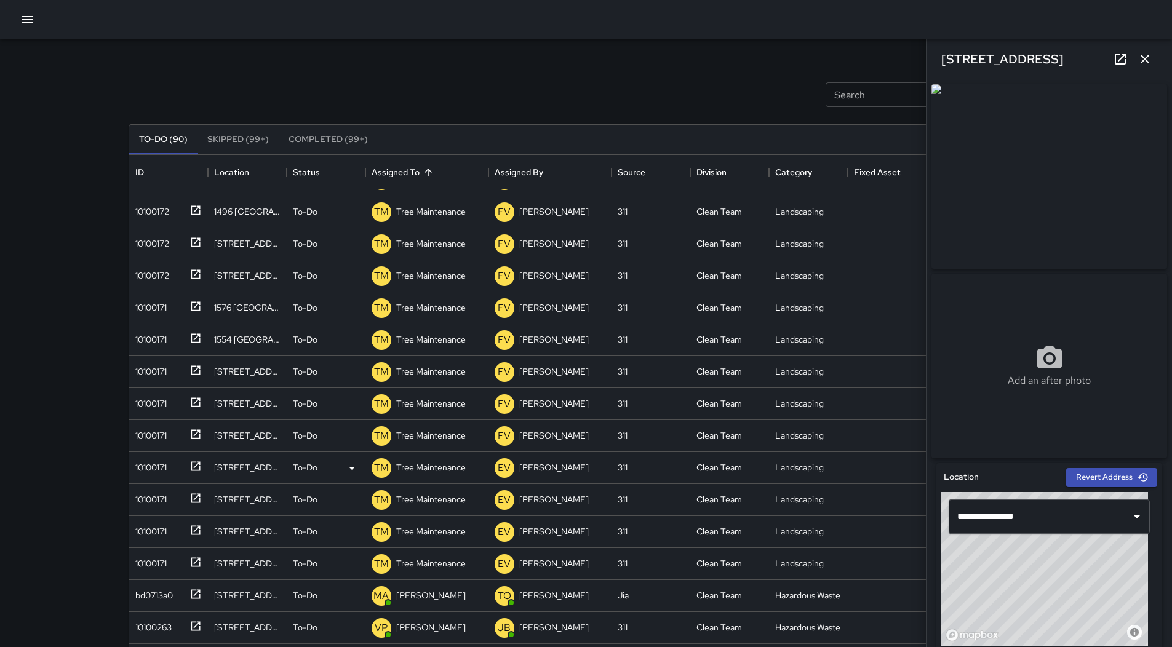
scroll to position [79, 0]
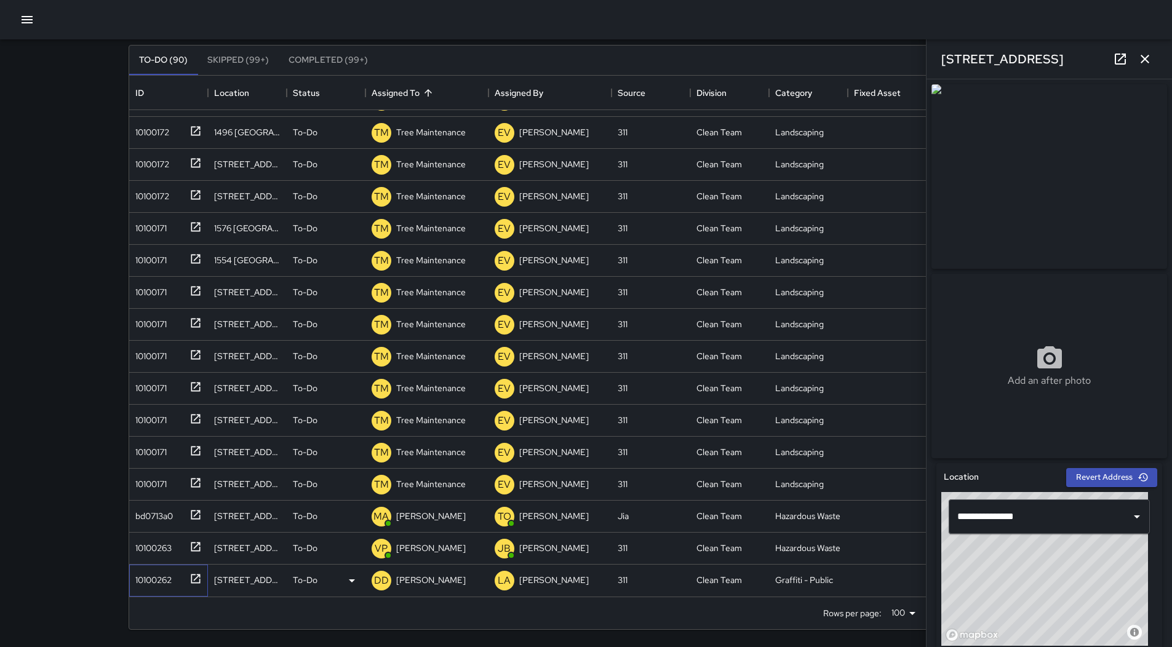
click at [164, 573] on div "10100262" at bounding box center [150, 577] width 41 height 17
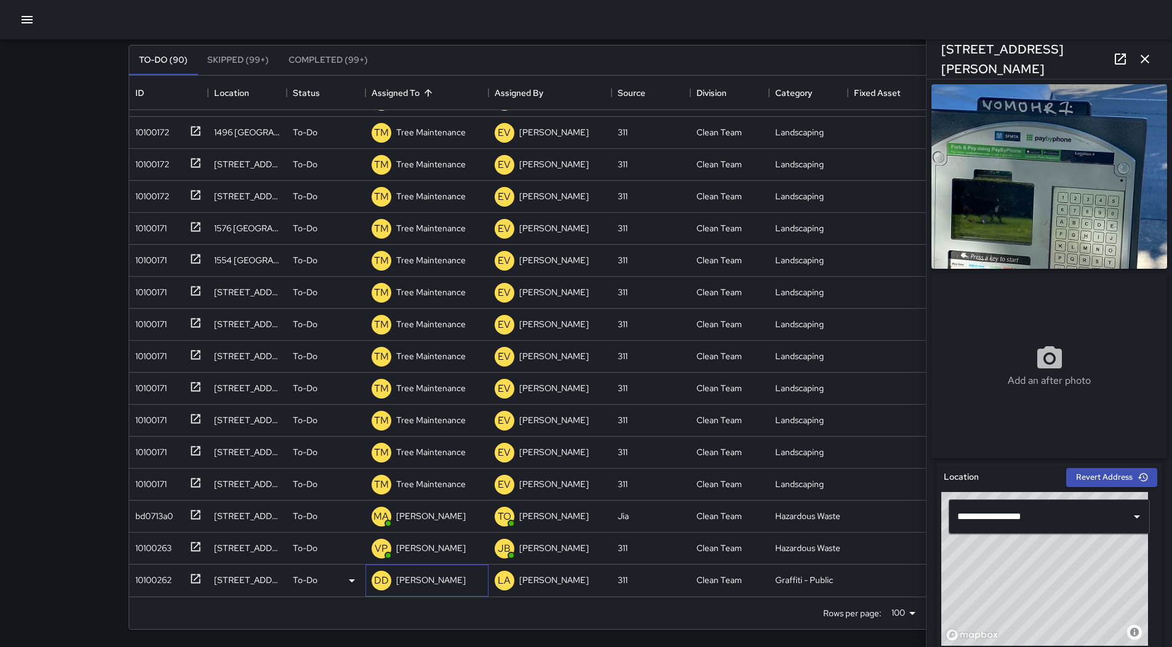
click at [443, 584] on div "[PERSON_NAME]" at bounding box center [431, 579] width 74 height 17
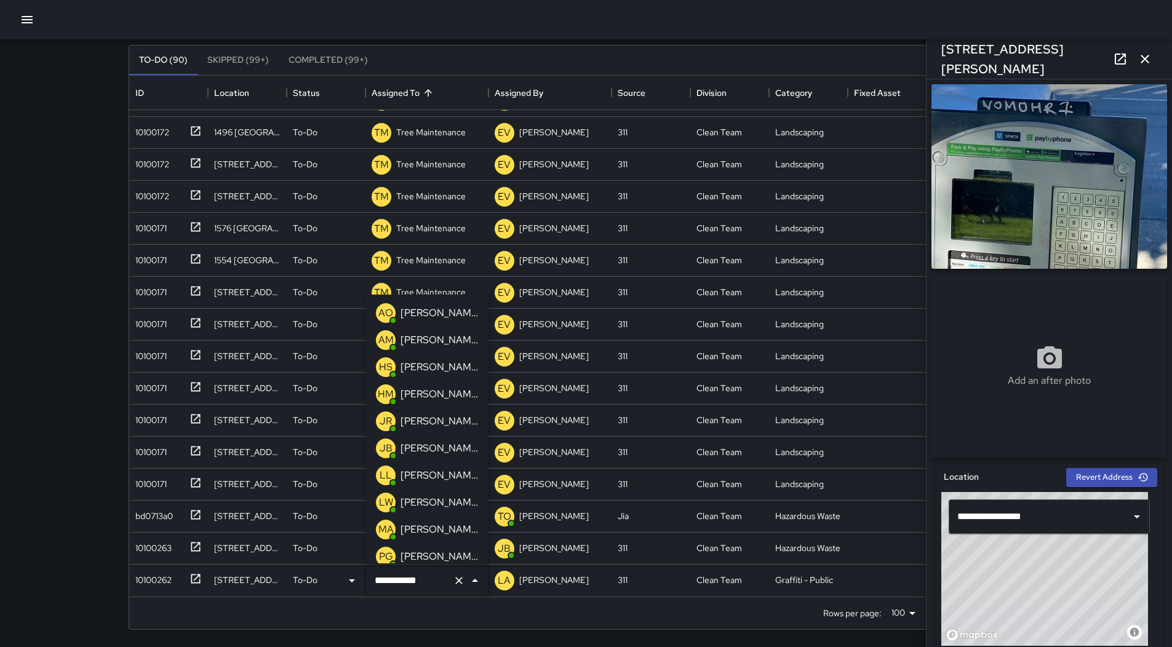
scroll to position [250, 0]
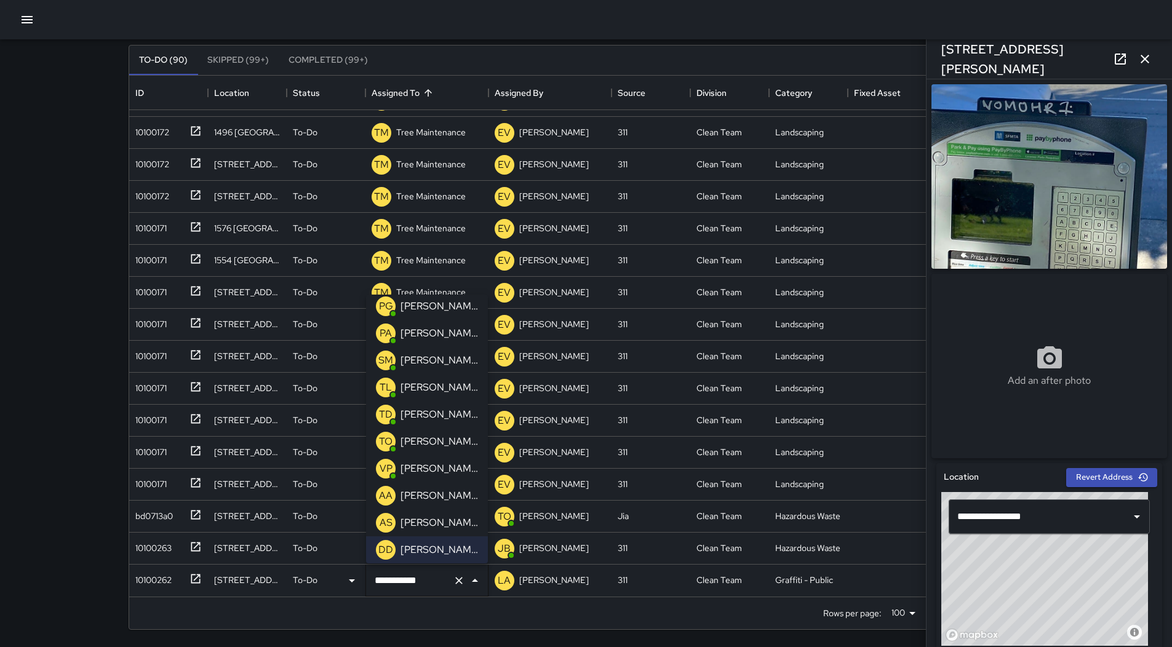
click at [449, 443] on p "[PERSON_NAME]" at bounding box center [438, 441] width 77 height 15
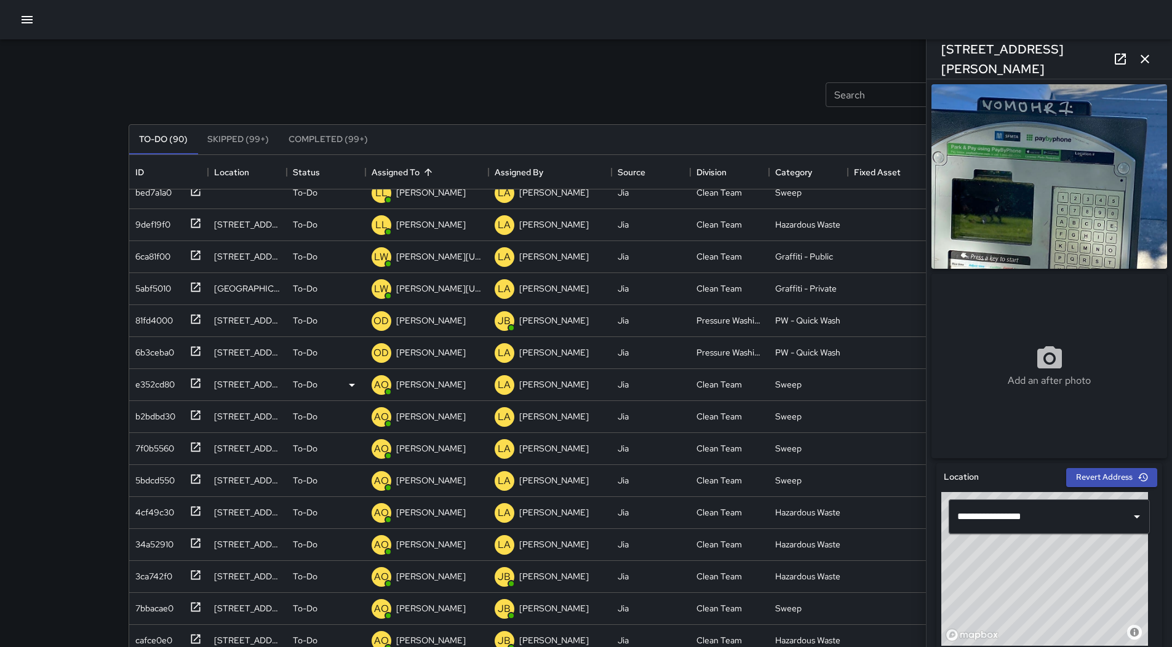
scroll to position [615, 0]
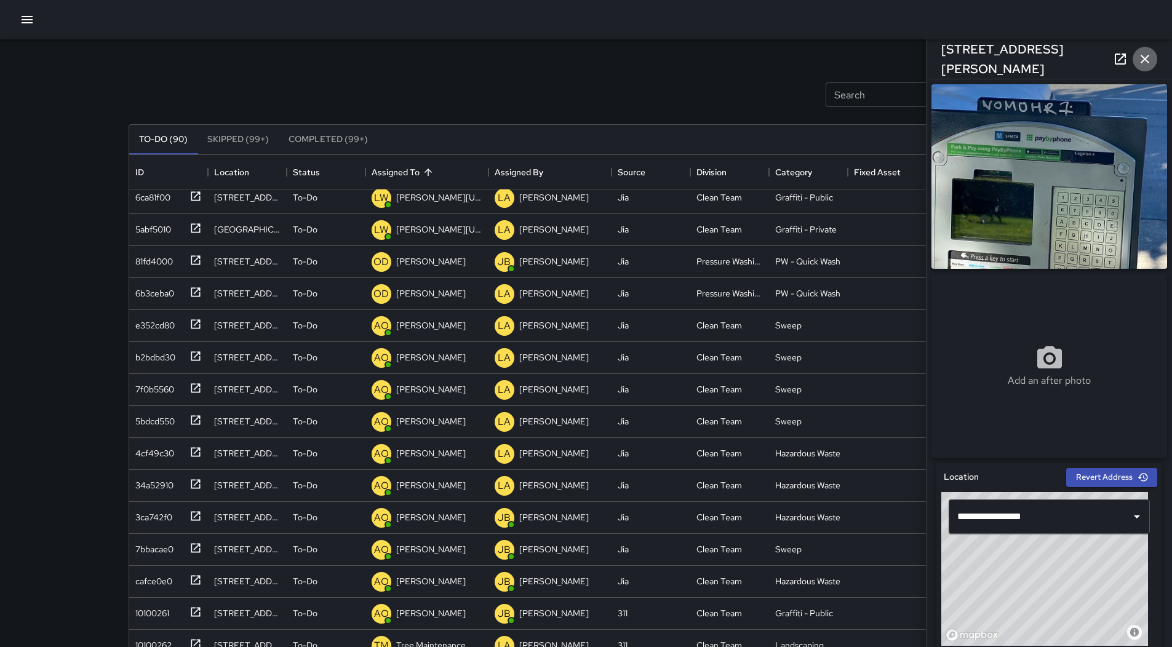
click at [1141, 62] on icon "button" at bounding box center [1144, 59] width 15 height 15
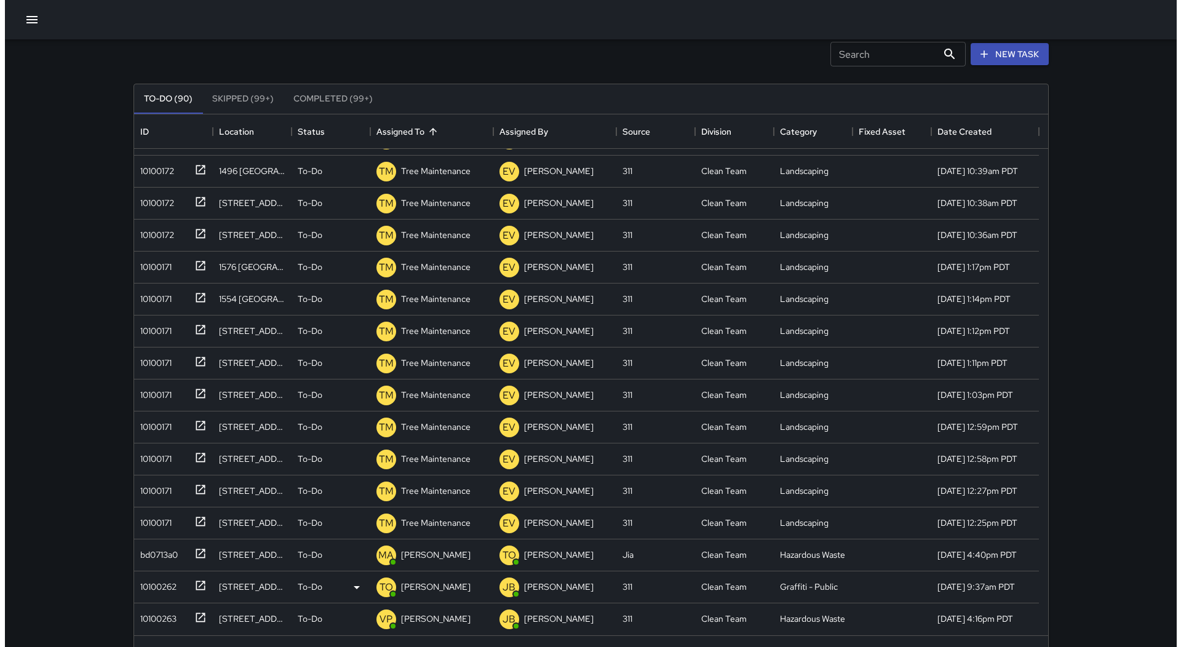
scroll to position [79, 0]
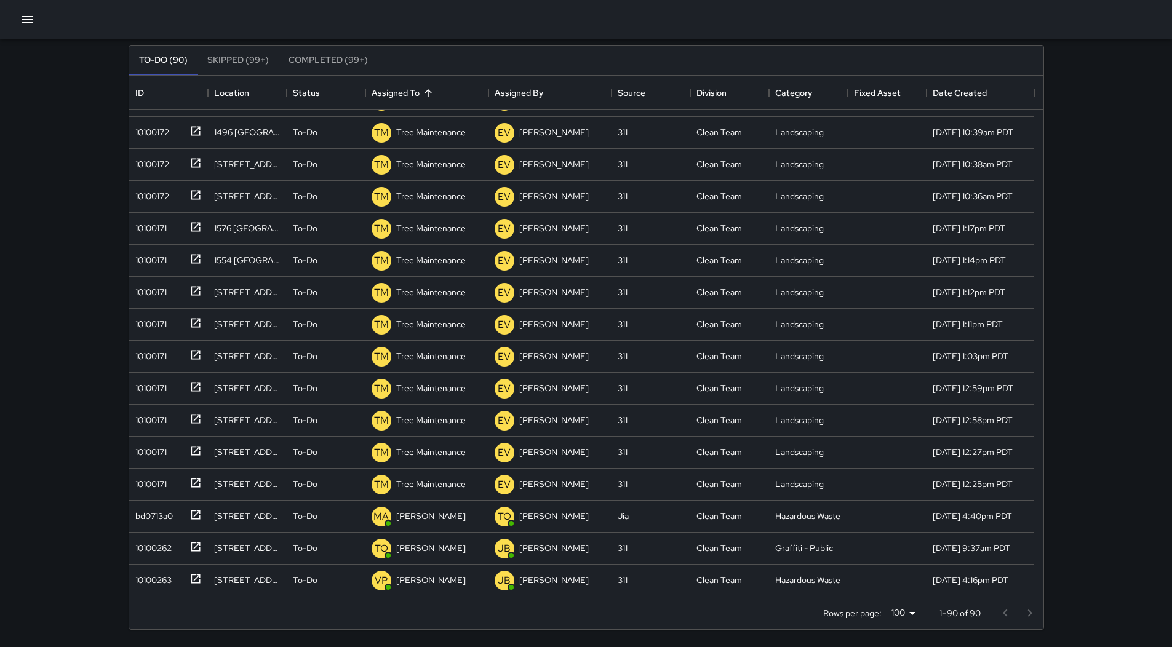
click at [32, 17] on icon "button" at bounding box center [27, 19] width 11 height 7
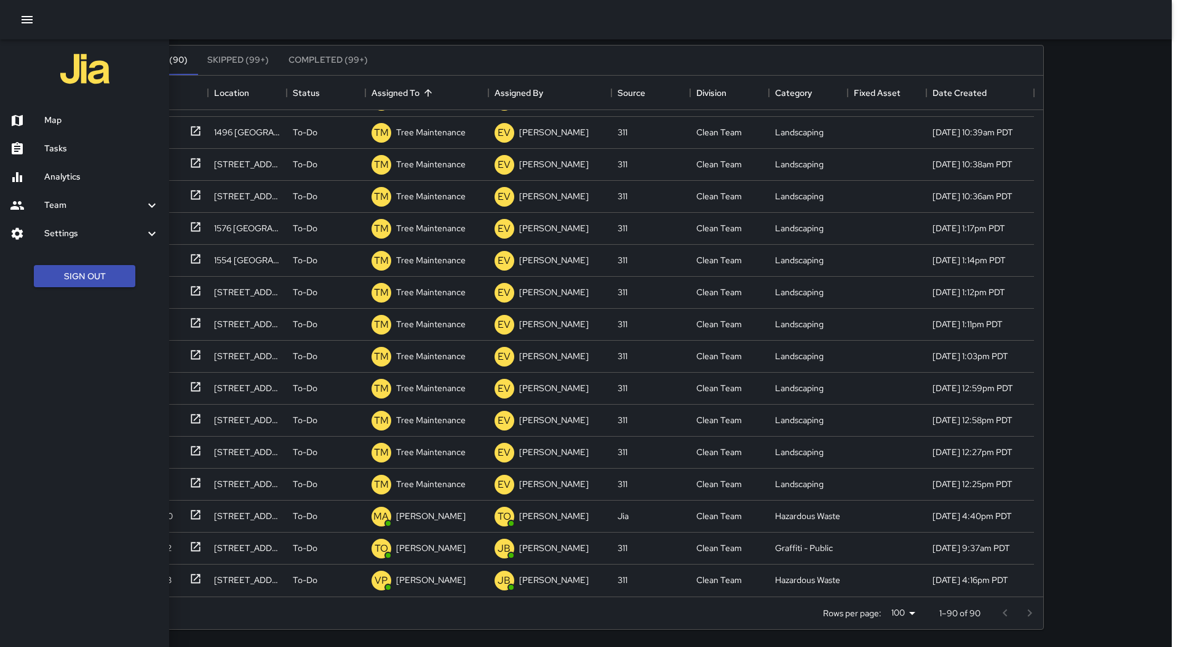
click at [41, 116] on div at bounding box center [27, 120] width 34 height 15
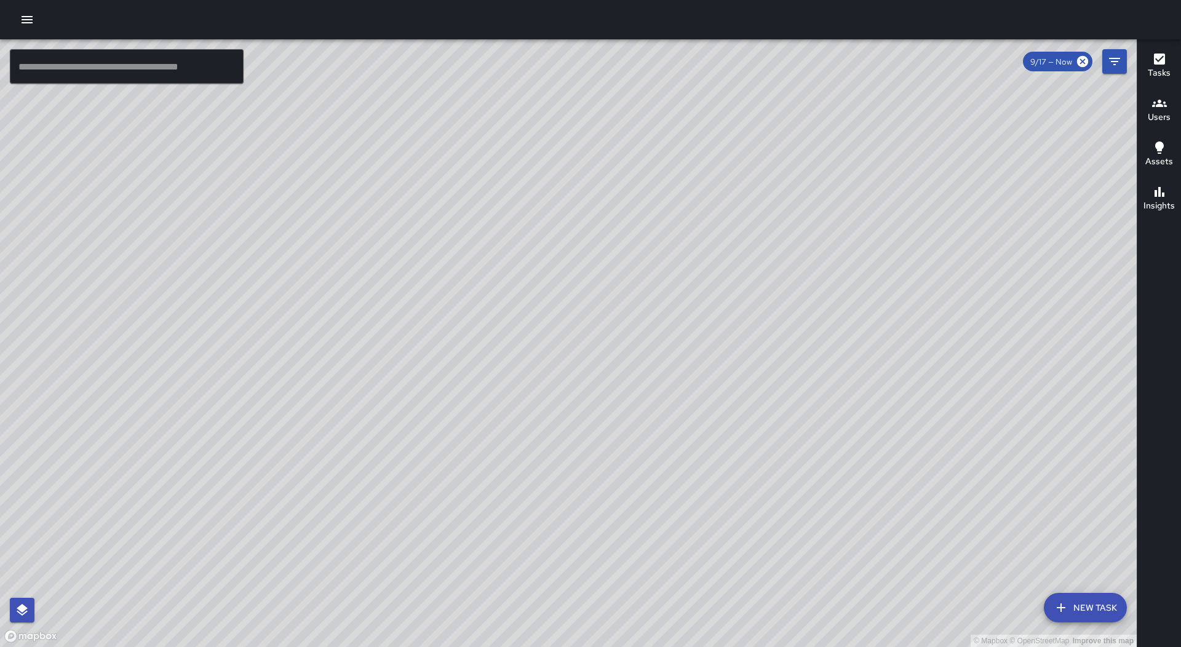
click at [28, 25] on icon "button" at bounding box center [27, 19] width 15 height 15
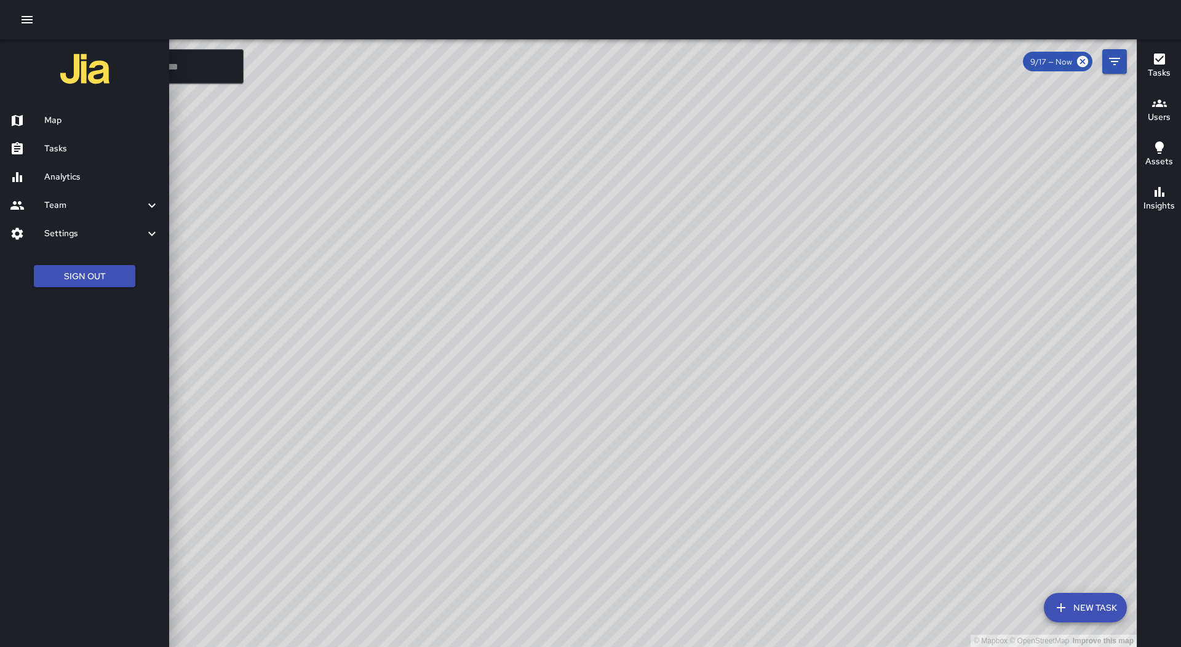
click at [106, 213] on div "Team" at bounding box center [84, 205] width 169 height 28
click at [120, 275] on h6 "Settings" at bounding box center [94, 272] width 100 height 14
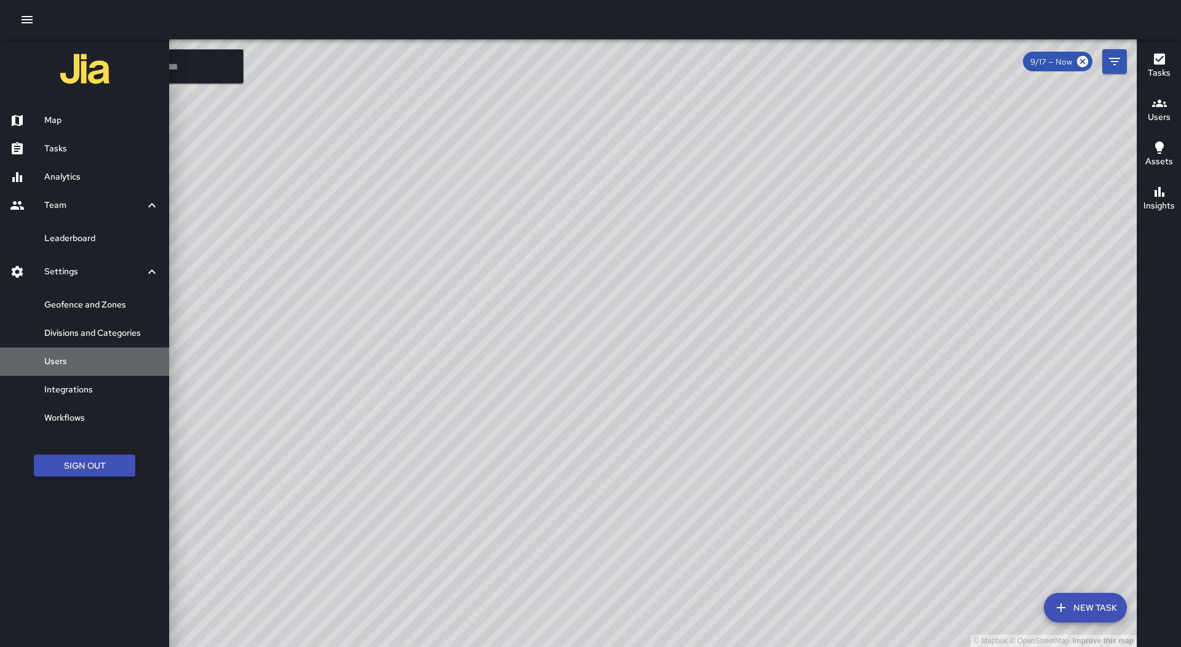
click at [95, 352] on div "Users" at bounding box center [84, 362] width 169 height 28
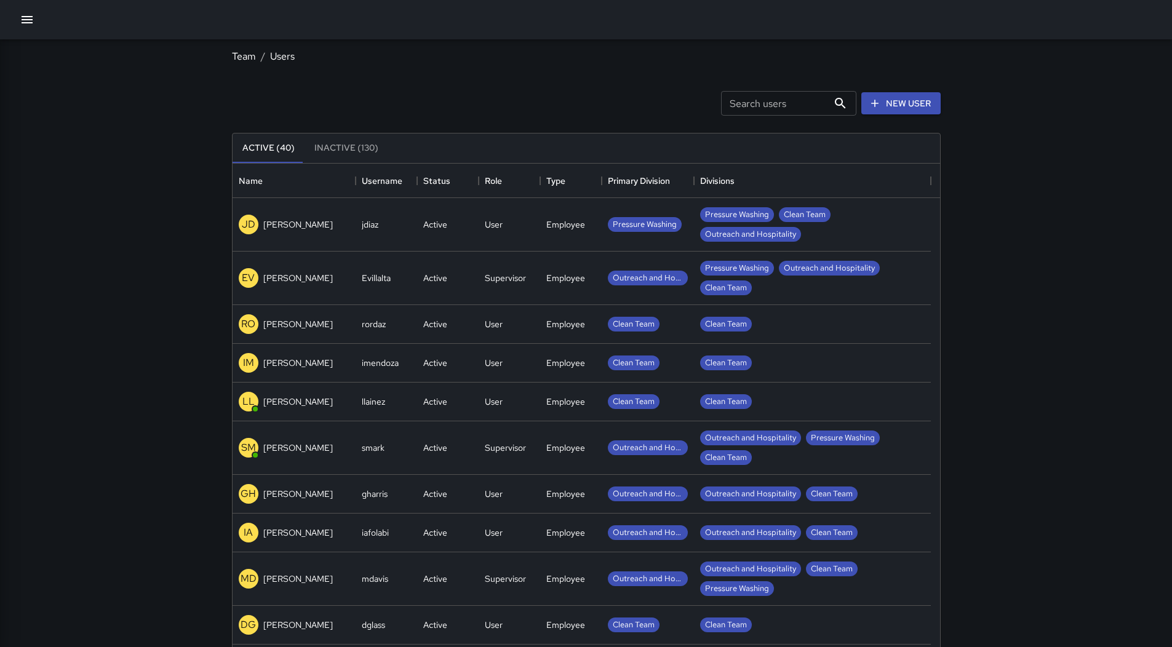
scroll to position [544, 698]
click at [29, 10] on button "button" at bounding box center [27, 19] width 25 height 25
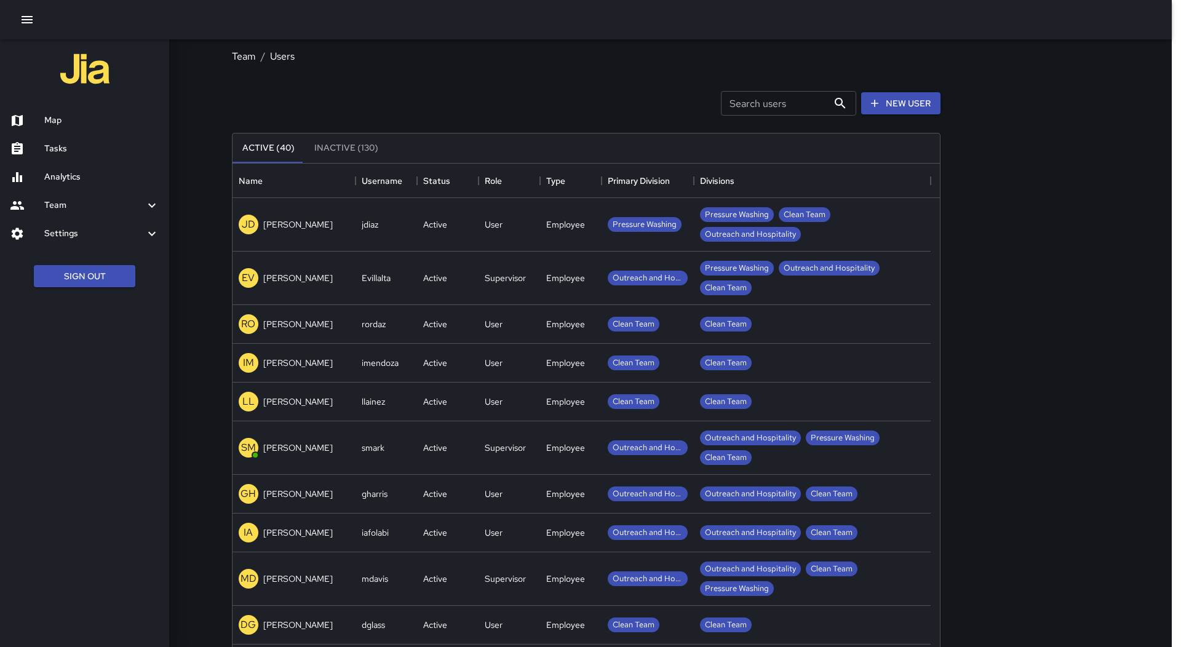
click at [66, 114] on div "Map" at bounding box center [84, 120] width 169 height 28
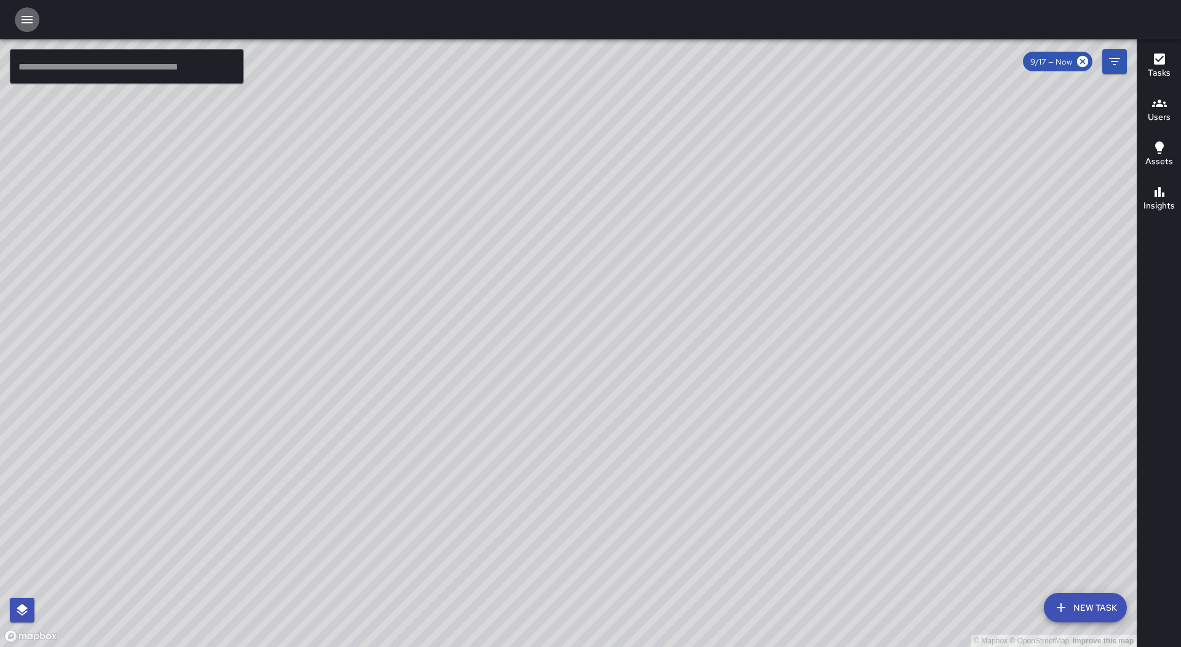
click at [27, 15] on icon "button" at bounding box center [27, 19] width 15 height 15
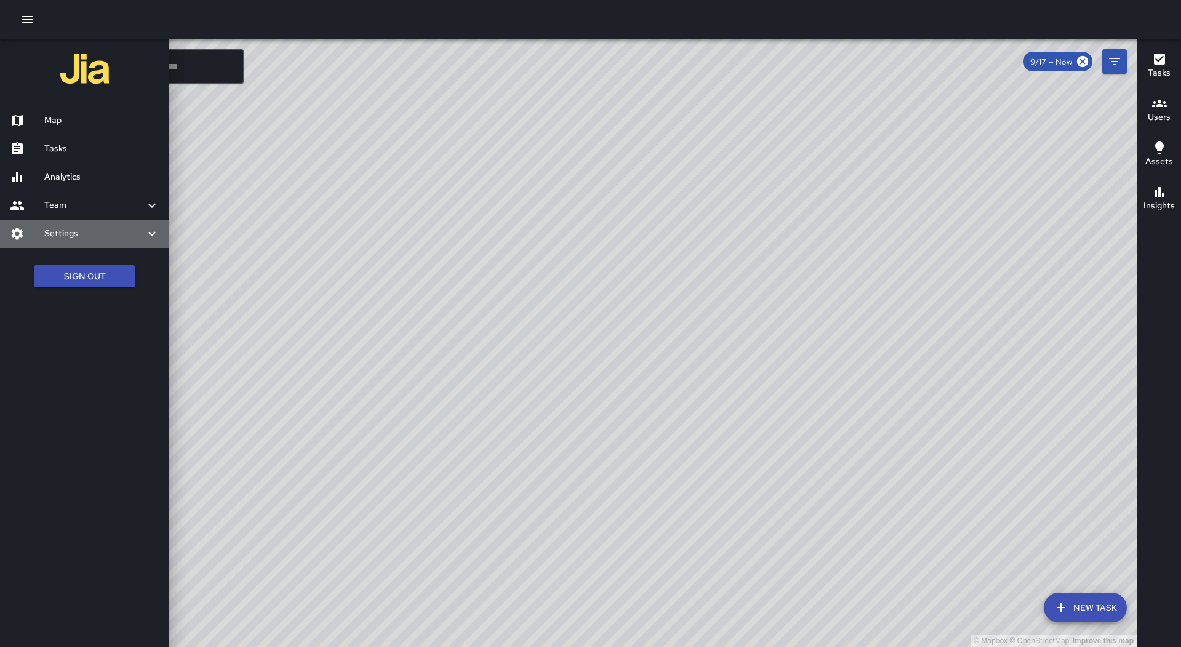
click at [99, 231] on h6 "Settings" at bounding box center [94, 234] width 100 height 14
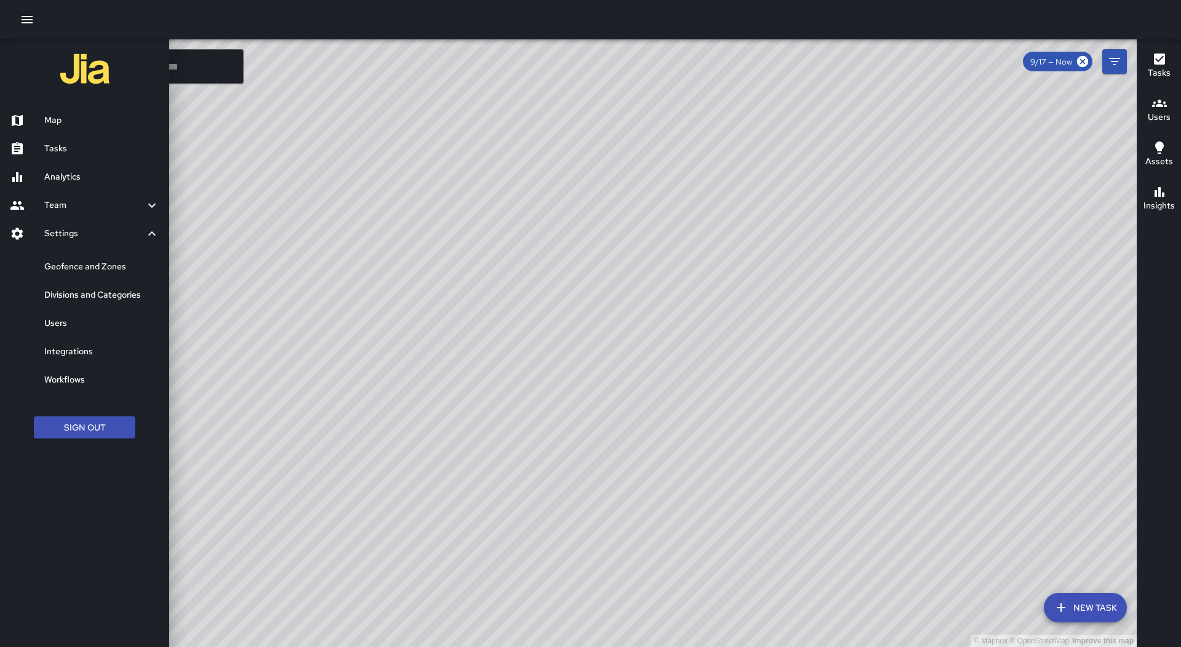
click at [103, 317] on h6 "Users" at bounding box center [101, 324] width 115 height 14
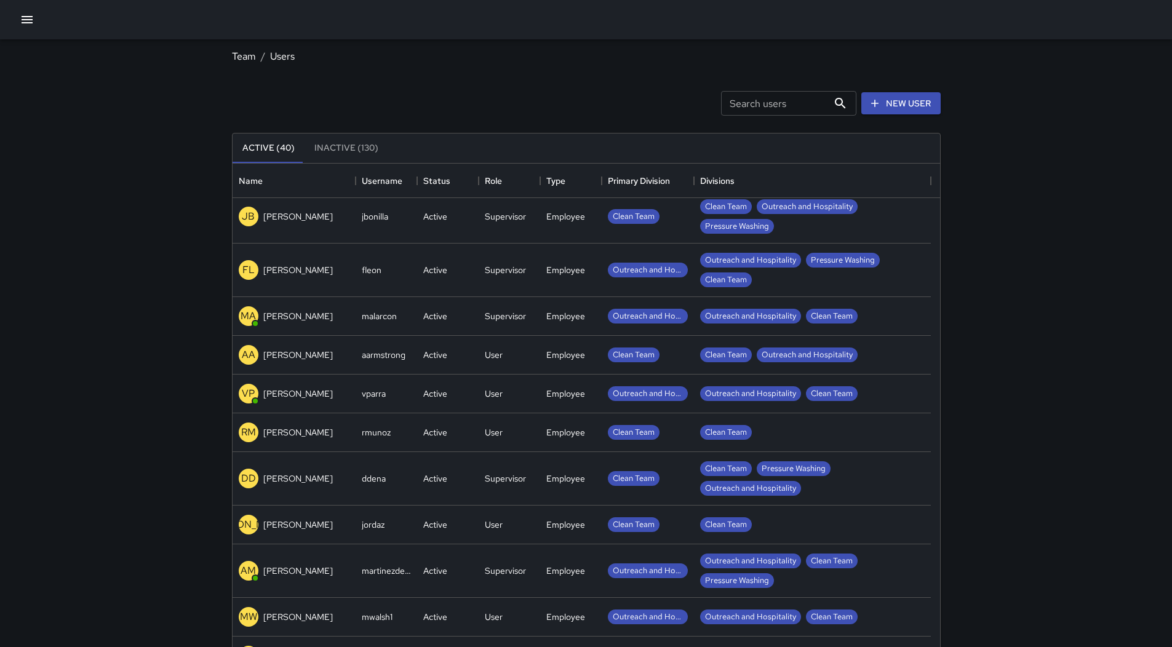
scroll to position [861, 0]
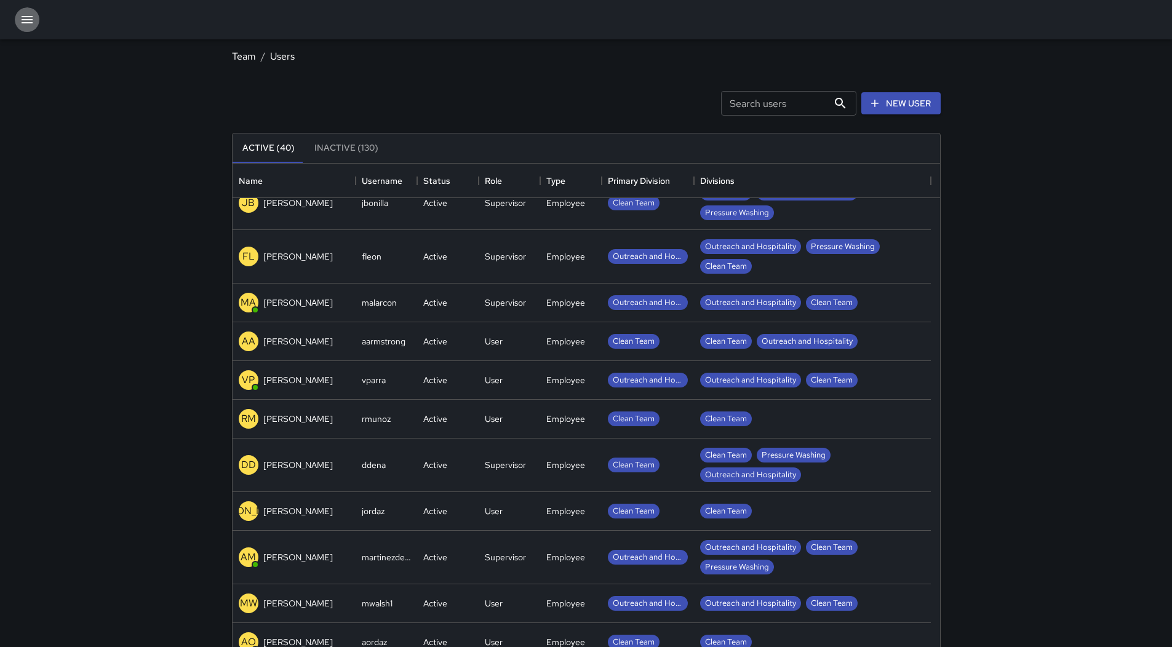
click at [29, 30] on button "button" at bounding box center [27, 19] width 25 height 25
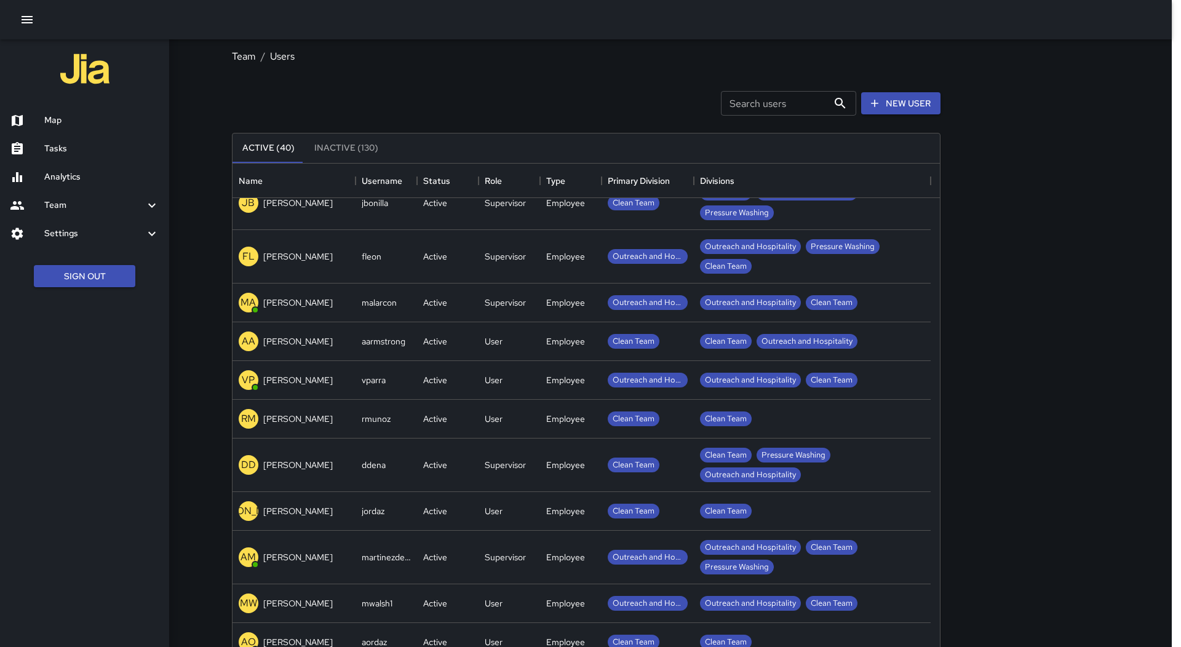
click at [71, 111] on div "Map" at bounding box center [84, 120] width 169 height 28
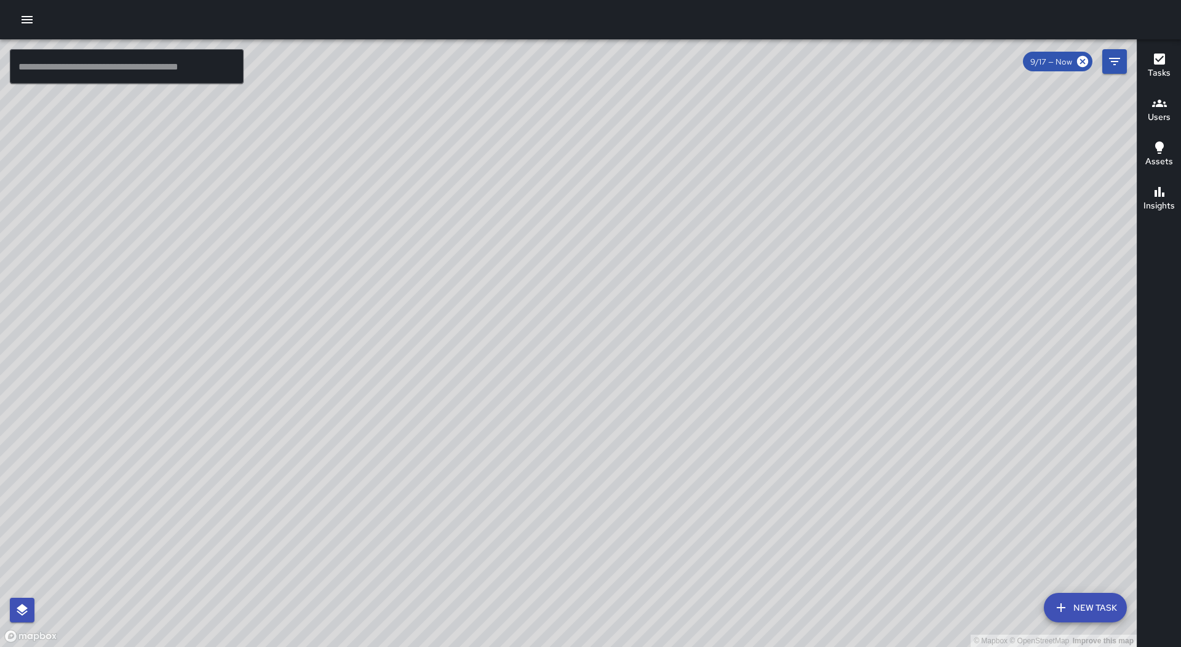
click at [28, 18] on icon "button" at bounding box center [27, 19] width 15 height 15
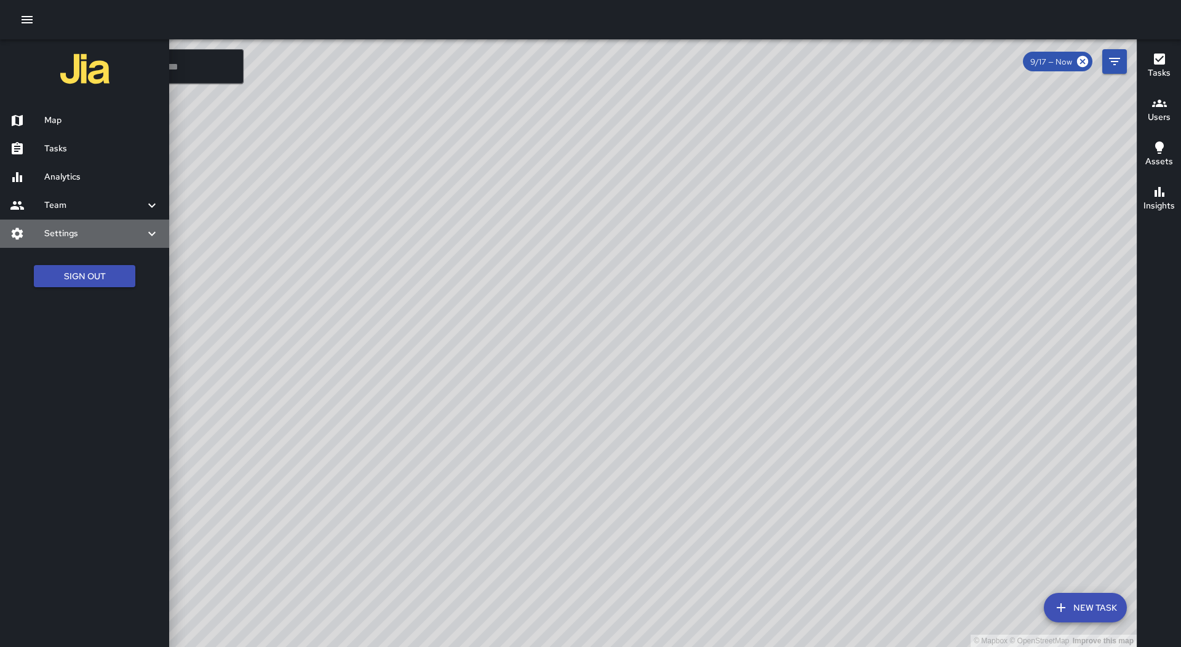
click at [103, 235] on h6 "Settings" at bounding box center [94, 234] width 100 height 14
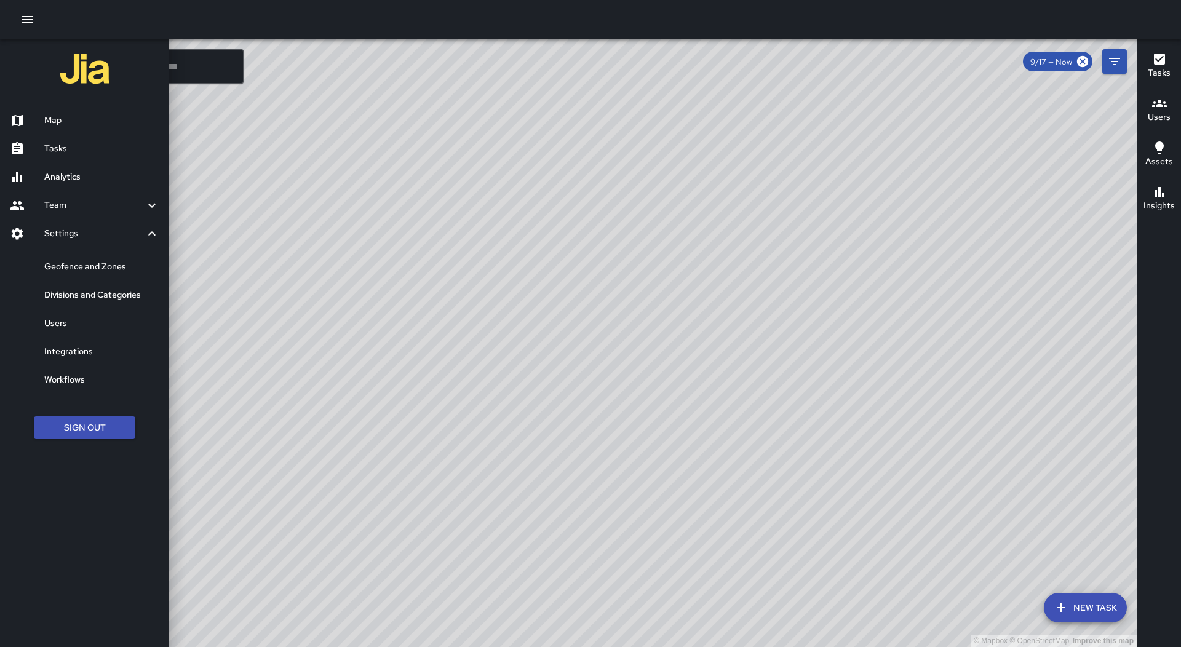
click at [110, 321] on h6 "Users" at bounding box center [101, 324] width 115 height 14
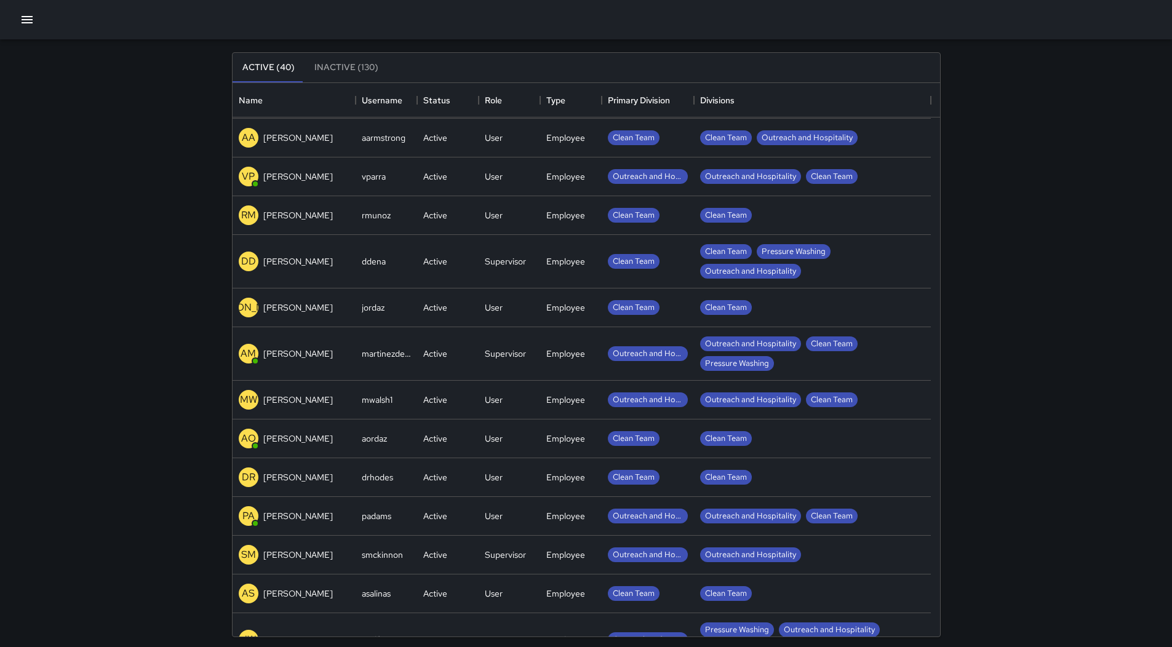
scroll to position [979, 0]
